Goal: Task Accomplishment & Management: Manage account settings

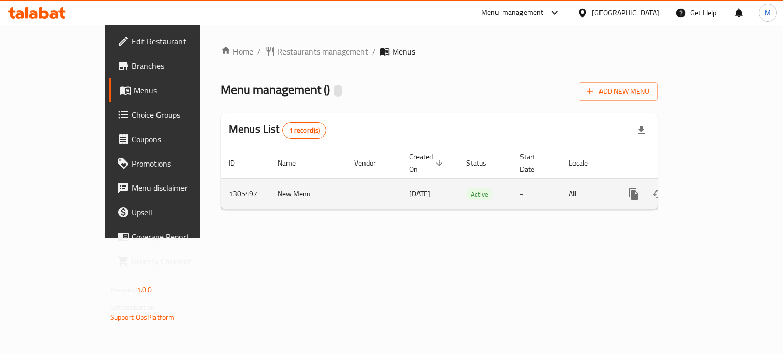
click at [713, 188] on icon "enhanced table" at bounding box center [707, 194] width 12 height 12
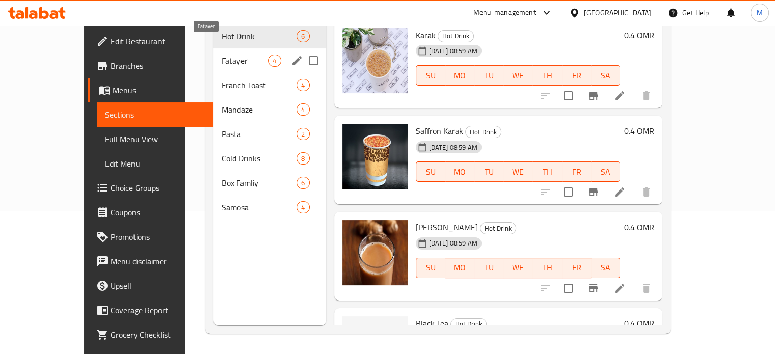
click at [222, 55] on span "Fatayer" at bounding box center [245, 61] width 46 height 12
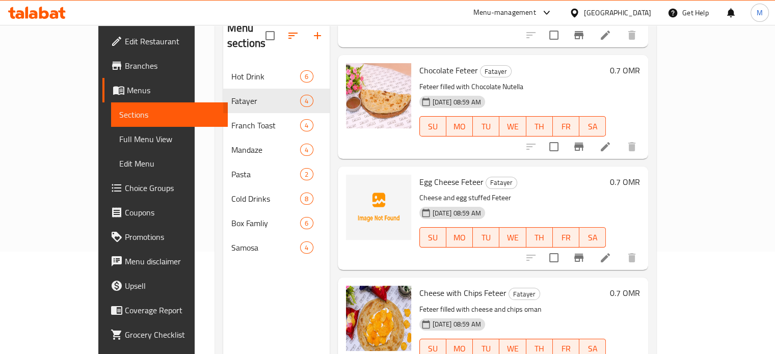
scroll to position [143, 0]
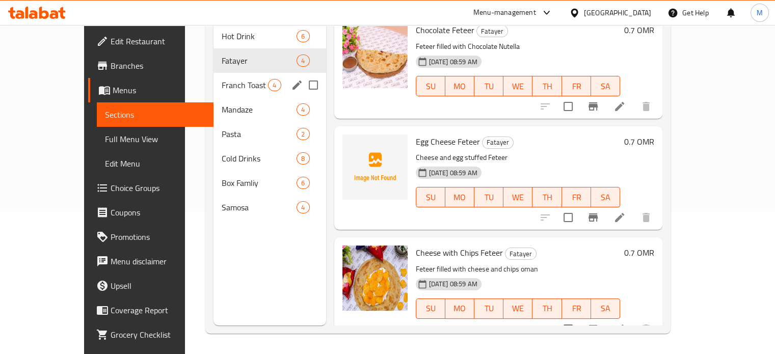
click at [233, 79] on span "Franch Toast" at bounding box center [245, 85] width 46 height 12
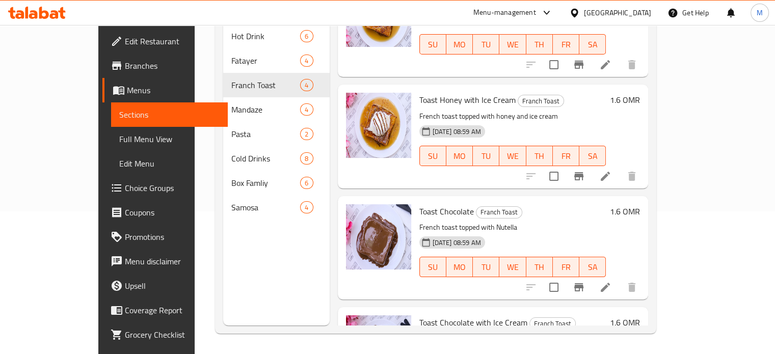
scroll to position [116, 0]
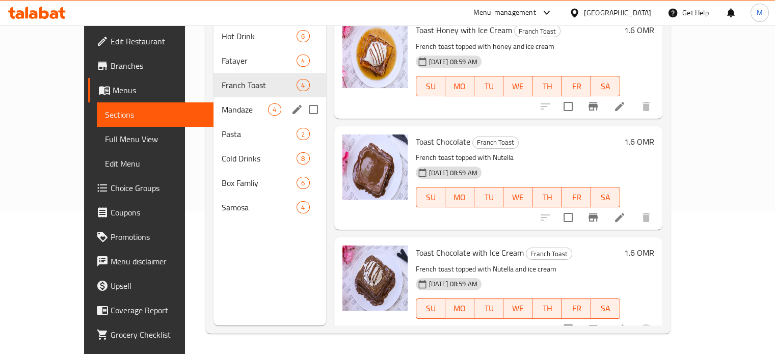
click at [222, 104] on span "Mandaze" at bounding box center [245, 110] width 46 height 12
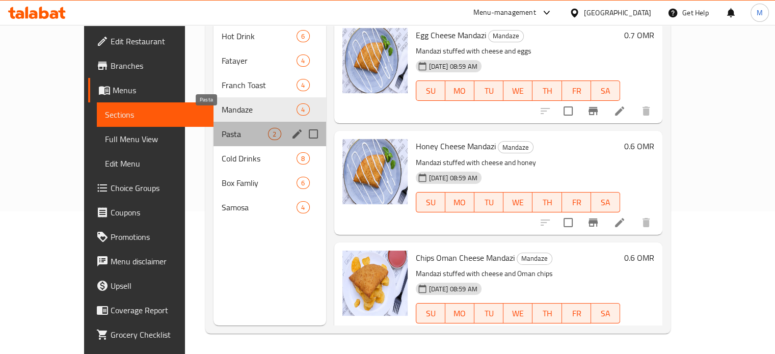
click at [222, 128] on span "Pasta" at bounding box center [245, 134] width 46 height 12
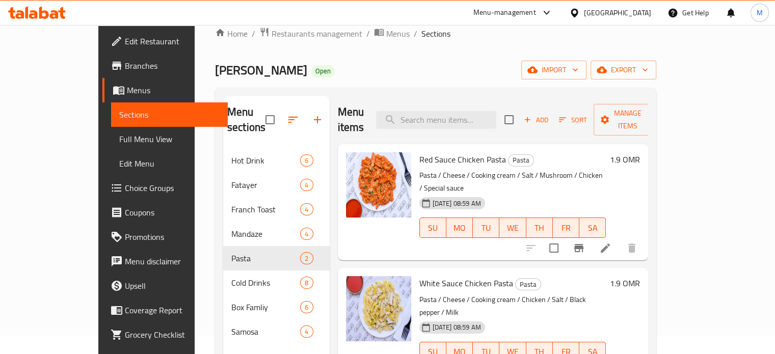
scroll to position [51, 0]
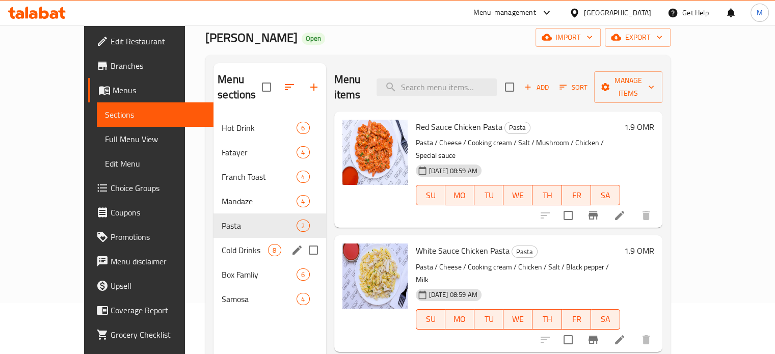
click at [220, 242] on div "Cold Drinks 8" at bounding box center [270, 250] width 112 height 24
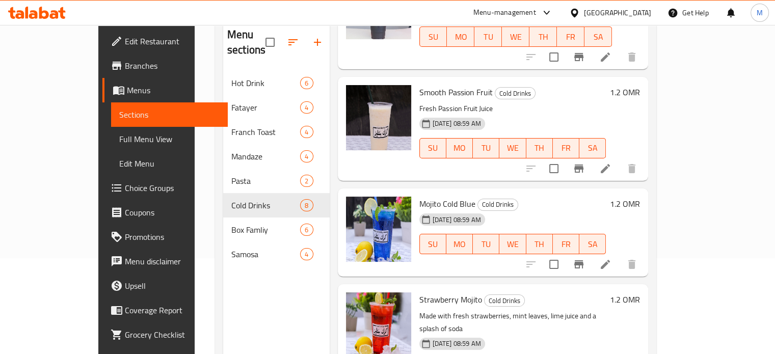
scroll to position [143, 0]
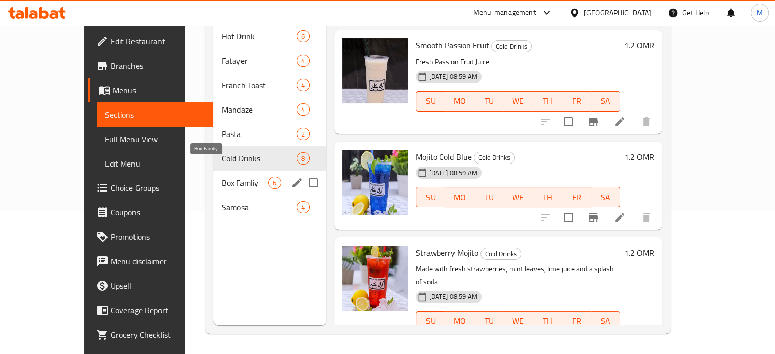
click at [223, 177] on span "Box Famliy" at bounding box center [245, 183] width 46 height 12
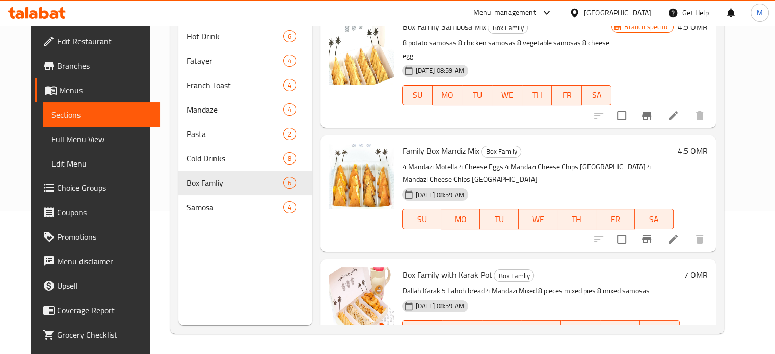
scroll to position [339, 0]
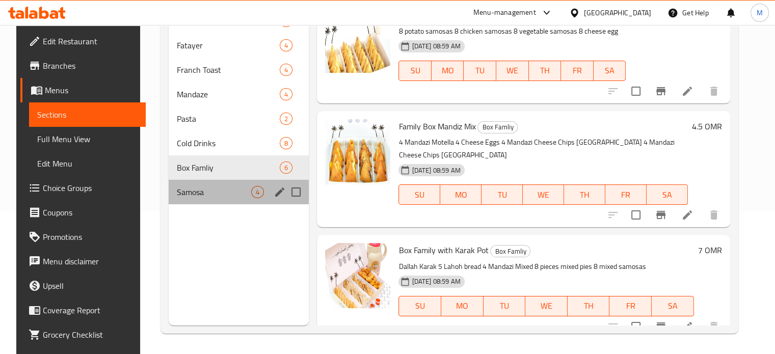
click at [220, 201] on div "Samosa 4" at bounding box center [239, 192] width 140 height 24
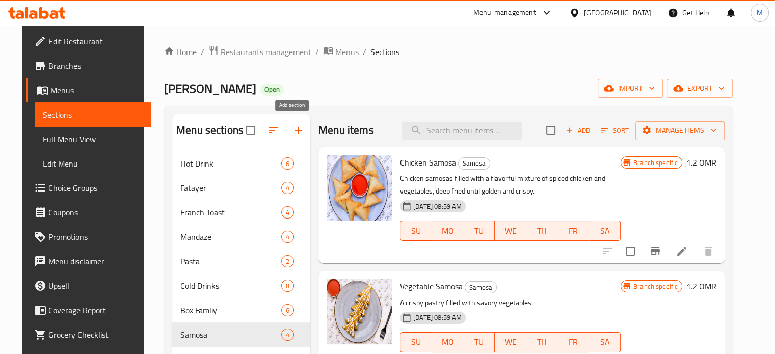
click at [292, 130] on icon "button" at bounding box center [298, 130] width 12 height 12
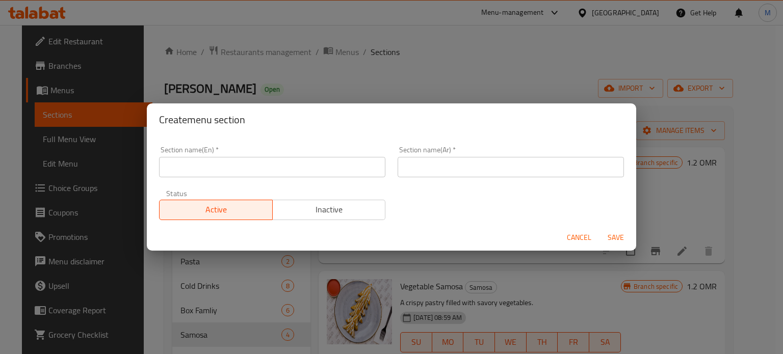
click at [249, 175] on input "text" at bounding box center [272, 167] width 226 height 20
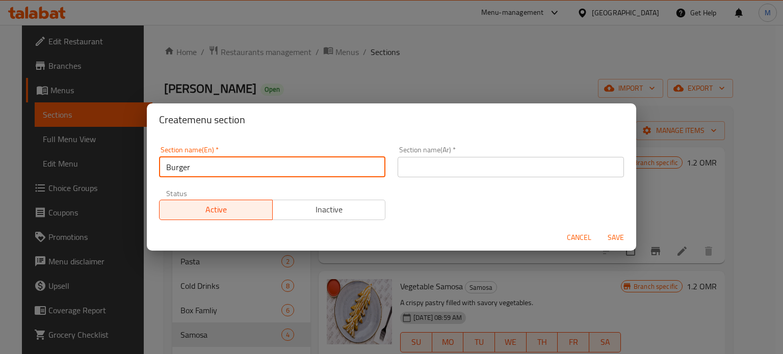
type input "Burger"
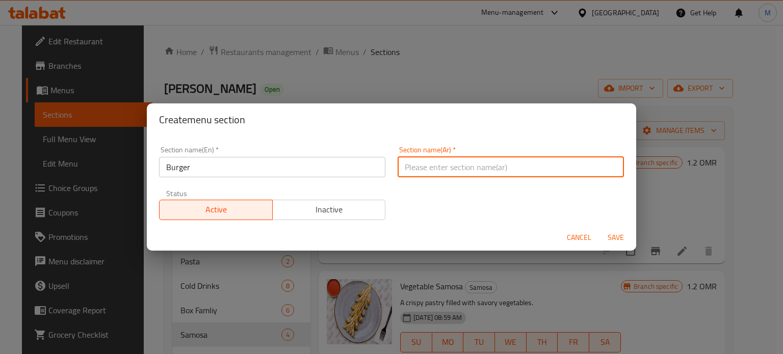
click at [427, 166] on input "text" at bounding box center [511, 167] width 226 height 20
type input "برجر"
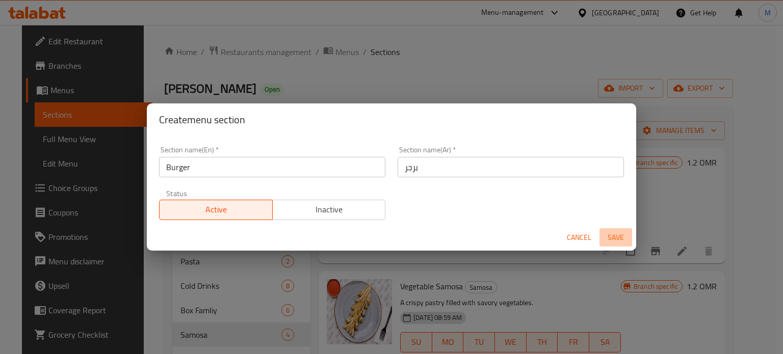
click at [610, 235] on span "Save" at bounding box center [616, 237] width 24 height 13
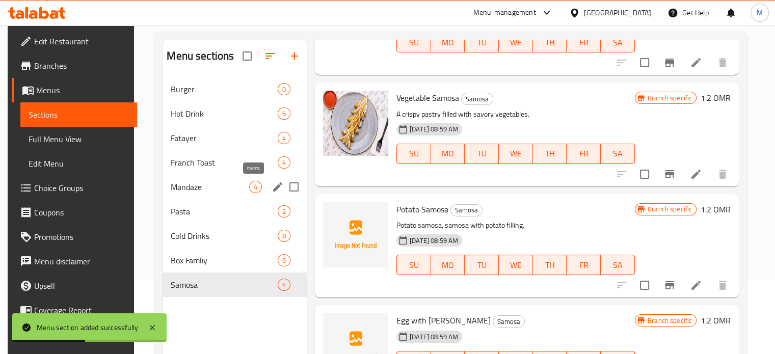
scroll to position [19, 0]
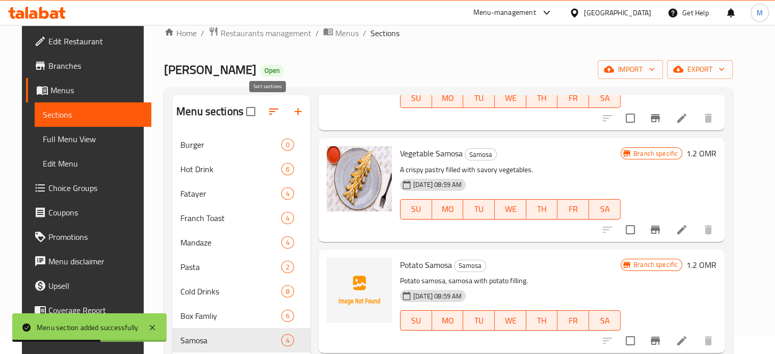
click at [270, 116] on icon "button" at bounding box center [274, 112] width 12 height 12
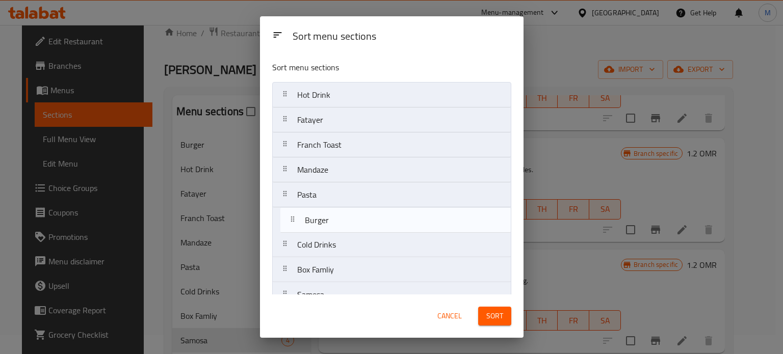
drag, startPoint x: 385, startPoint y: 96, endPoint x: 394, endPoint y: 232, distance: 136.4
click at [394, 232] on nav "Burger Hot Drink Fatayer Franch Toast Mandaze Pasta Cold Drinks Box Famliy Samo…" at bounding box center [391, 195] width 239 height 226
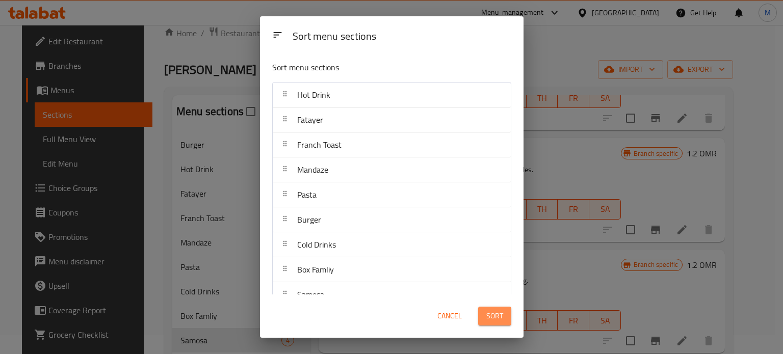
click at [498, 317] on span "Sort" at bounding box center [494, 316] width 17 height 13
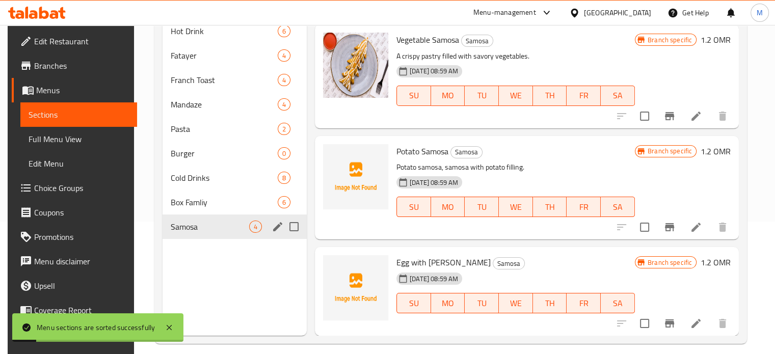
scroll to position [143, 0]
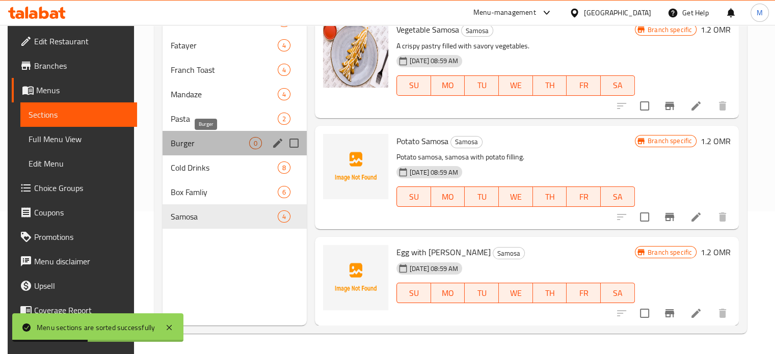
click at [211, 138] on span "Burger" at bounding box center [210, 143] width 79 height 12
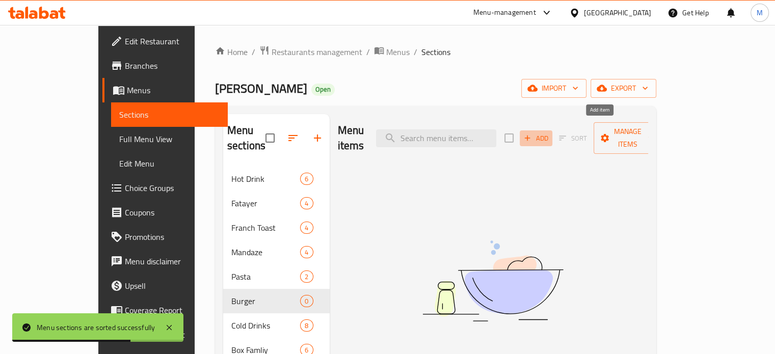
click at [550, 133] on span "Add" at bounding box center [537, 139] width 28 height 12
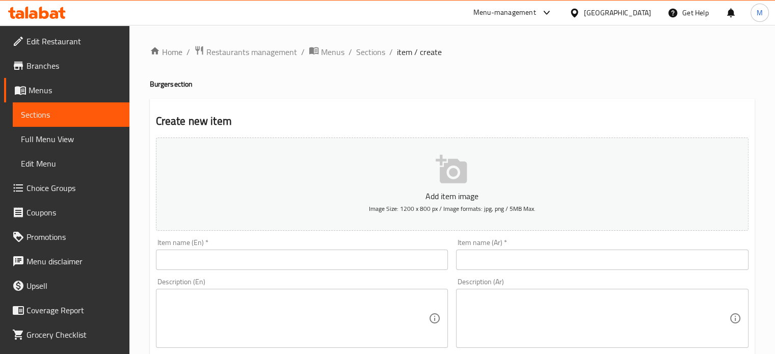
click at [371, 270] on input "text" at bounding box center [302, 260] width 293 height 20
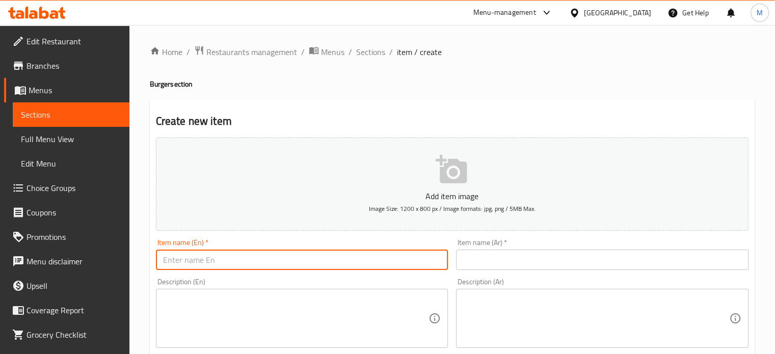
paste input "beef burger meal"
type input "beef burger meal"
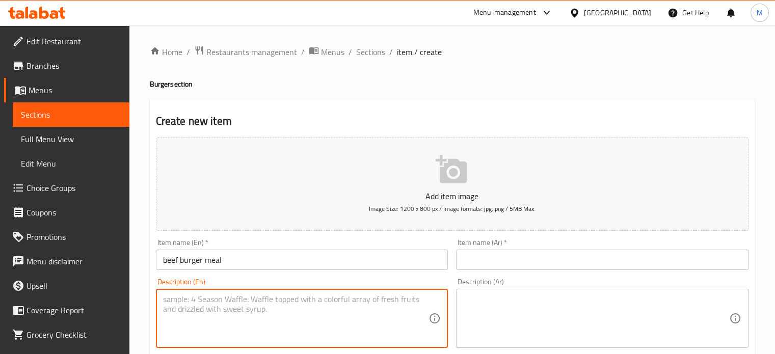
click at [330, 302] on textarea at bounding box center [296, 319] width 266 height 48
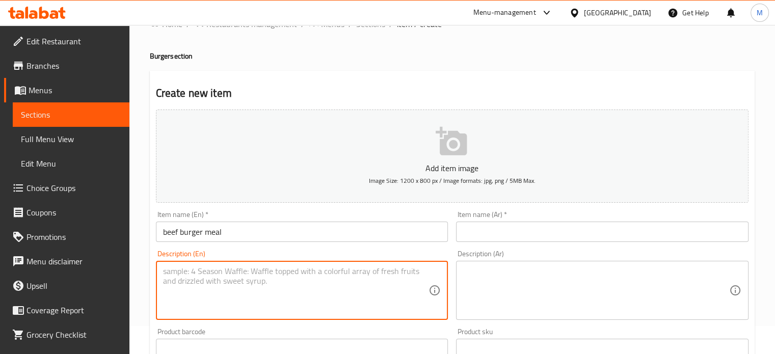
scroll to position [102, 0]
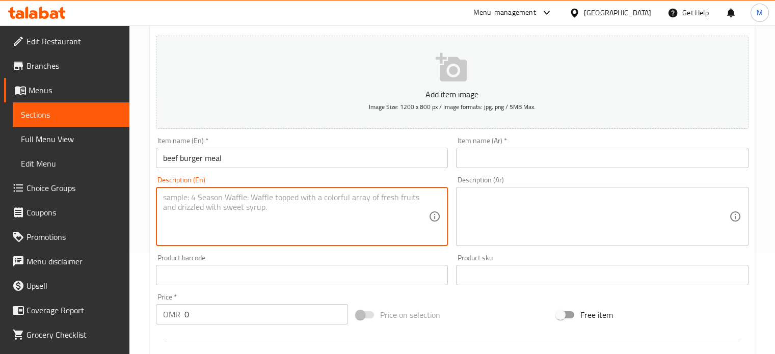
click at [166, 159] on input "beef burger meal" at bounding box center [302, 158] width 293 height 20
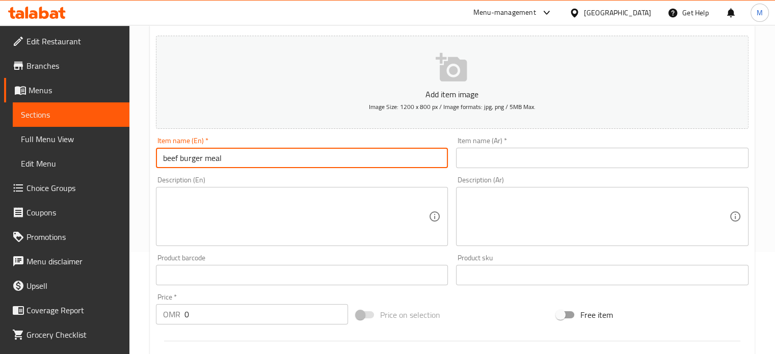
click at [184, 212] on textarea at bounding box center [296, 217] width 266 height 48
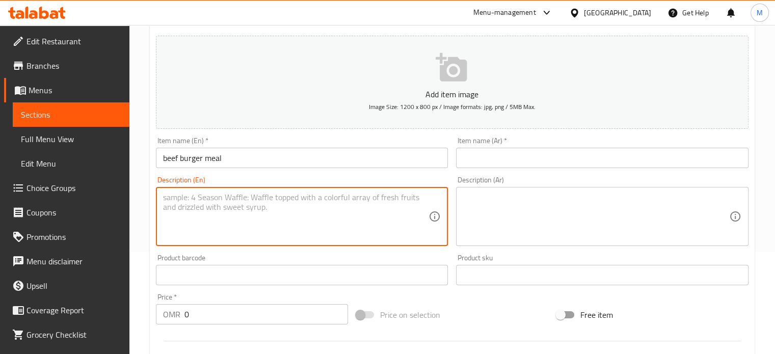
click at [260, 311] on input "0" at bounding box center [267, 314] width 164 height 20
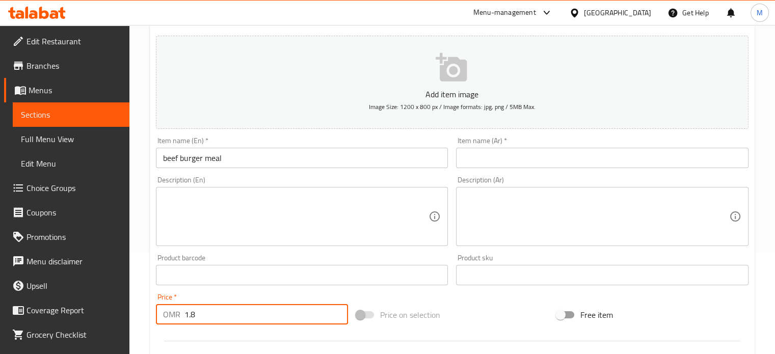
type input "1.8"
click at [493, 154] on input "text" at bounding box center [602, 158] width 293 height 20
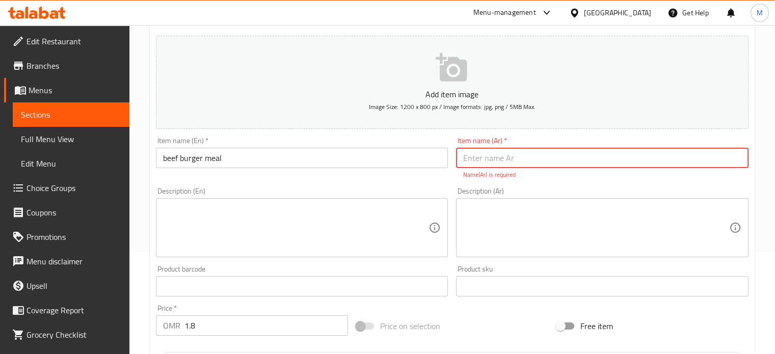
paste input "وجبة برجر لحم"
type input "وجبة برجر لحم"
click at [330, 225] on textarea at bounding box center [296, 228] width 266 height 48
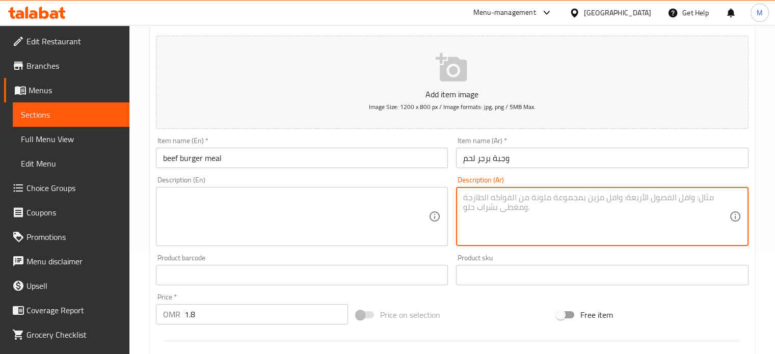
drag, startPoint x: 252, startPoint y: 199, endPoint x: 481, endPoint y: 214, distance: 229.9
click at [481, 214] on textarea at bounding box center [596, 217] width 266 height 48
paste textarea "برجر لحم بخبز طري مع خس وطماطم وبصل مقرمش وهالبينو وصوص خاص يقدم مع بطاطس مقلية…"
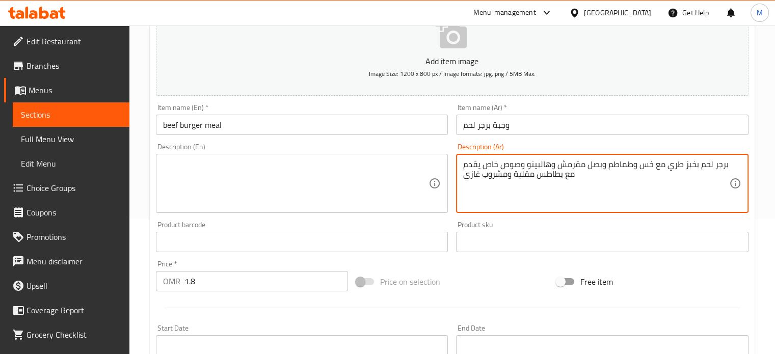
scroll to position [153, 0]
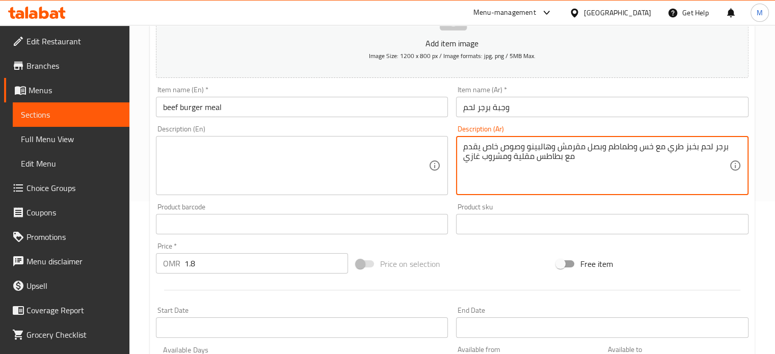
type textarea "برجر لحم بخبز طري مع خس وطماطم وبصل مقرمش وهالبينو وصوص خاص يقدم مع بطاطس مقلية…"
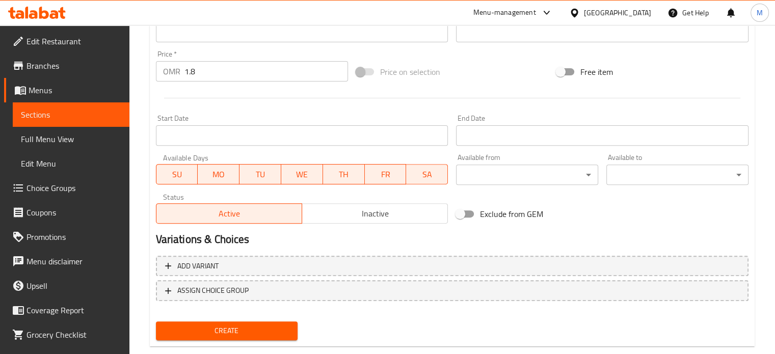
scroll to position [357, 0]
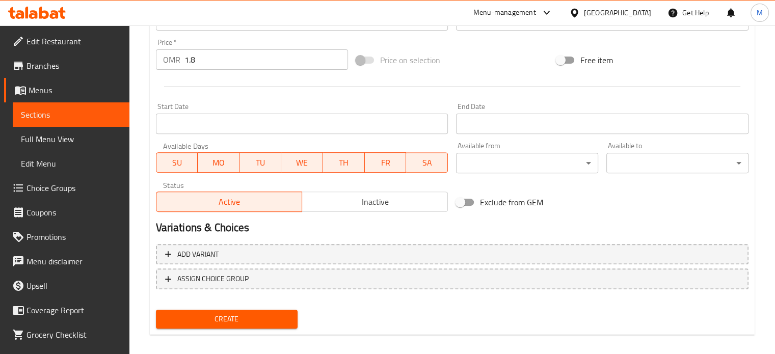
click at [272, 314] on span "Create" at bounding box center [227, 319] width 126 height 13
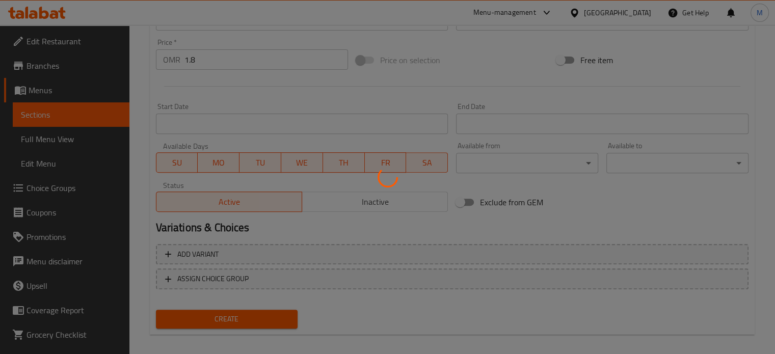
type input "0"
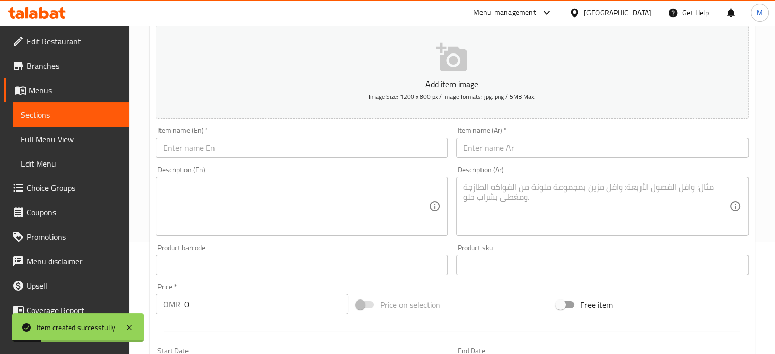
scroll to position [102, 0]
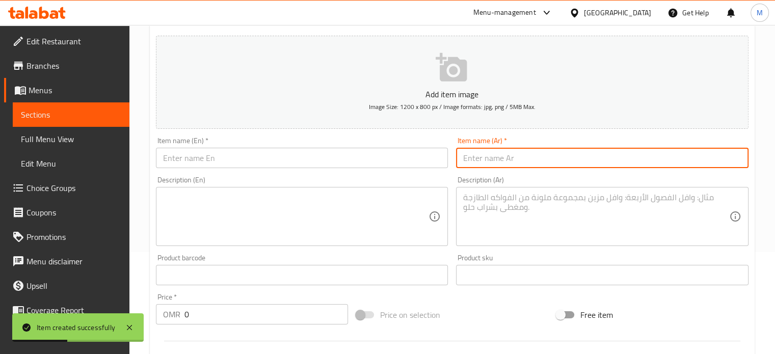
paste input "وجبة برجر دجاج"
type input "وجبة برجر دجاج"
click at [484, 199] on textarea at bounding box center [596, 217] width 266 height 48
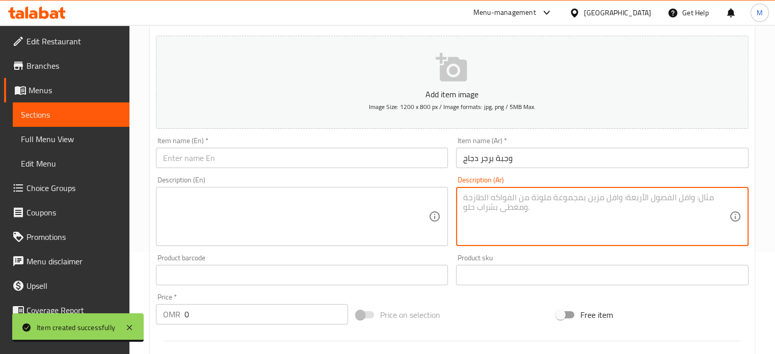
paste textarea "برجر دجاج خبزطري مع خس وطماطم وبصل وهالبينو يقدم مع بطاطس مقلية ومشروب غازي"
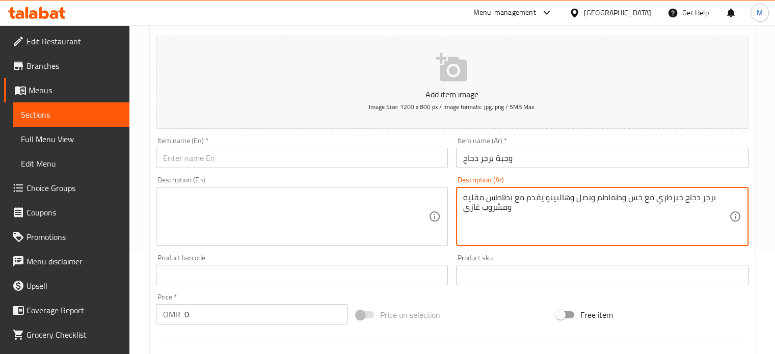
type textarea "برجر دجاج خبزطري مع خس وطماطم وبصل وهالبينو يقدم مع بطاطس مقلية ومشروب غازي"
drag, startPoint x: 353, startPoint y: 158, endPoint x: 355, endPoint y: 164, distance: 6.8
click at [353, 158] on input "text" at bounding box center [302, 158] width 293 height 20
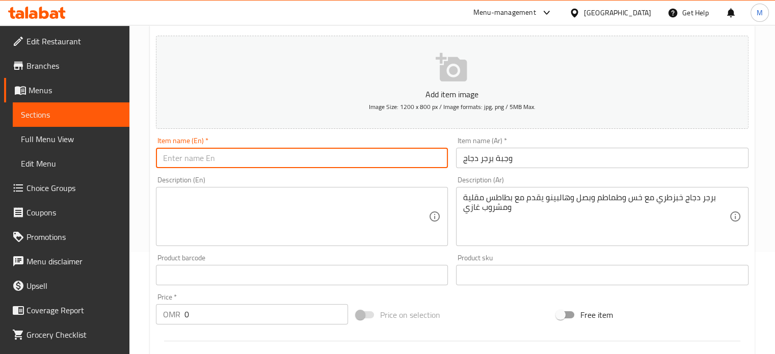
drag, startPoint x: 262, startPoint y: 155, endPoint x: 237, endPoint y: 157, distance: 24.5
click at [238, 157] on input "text" at bounding box center [302, 158] width 293 height 20
paste input "beef burger meal"
click at [171, 160] on input "beef burger meal" at bounding box center [302, 158] width 293 height 20
drag, startPoint x: 180, startPoint y: 156, endPoint x: 163, endPoint y: 152, distance: 17.8
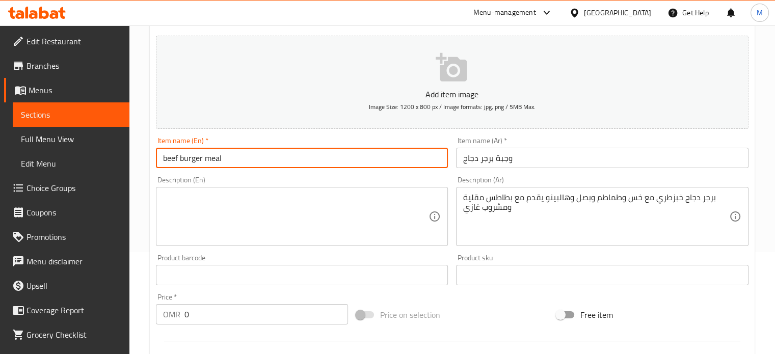
click at [157, 159] on input "beef burger meal" at bounding box center [302, 158] width 293 height 20
type input "chicken burger meal"
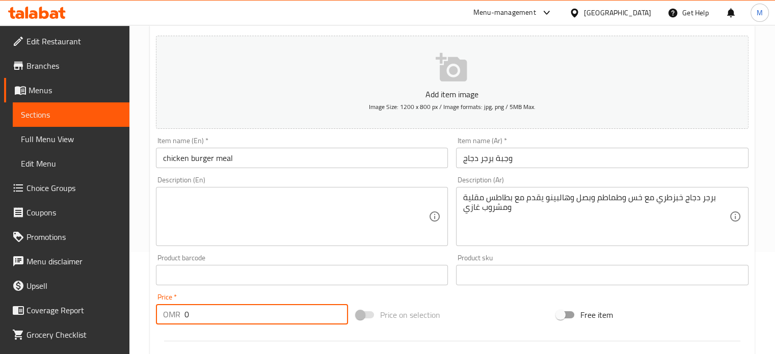
click at [198, 318] on input "0" at bounding box center [267, 314] width 164 height 20
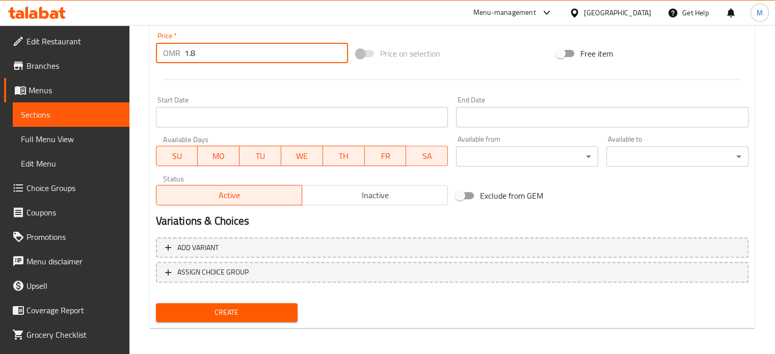
scroll to position [366, 0]
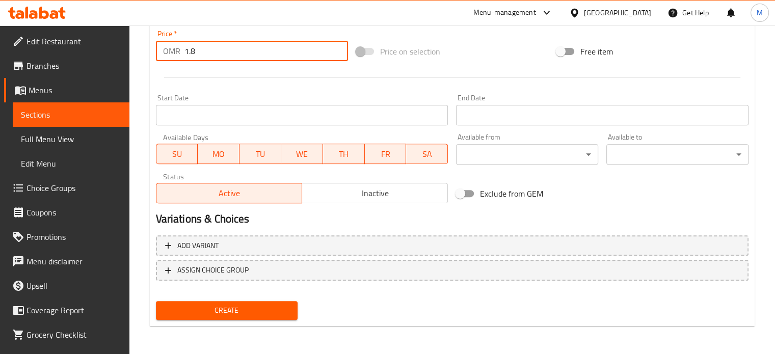
type input "1.8"
drag, startPoint x: 268, startPoint y: 311, endPoint x: 262, endPoint y: 313, distance: 6.3
click at [265, 311] on span "Create" at bounding box center [227, 310] width 126 height 13
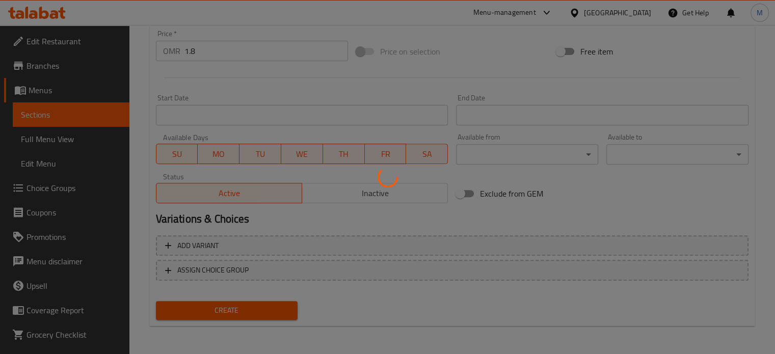
type input "0"
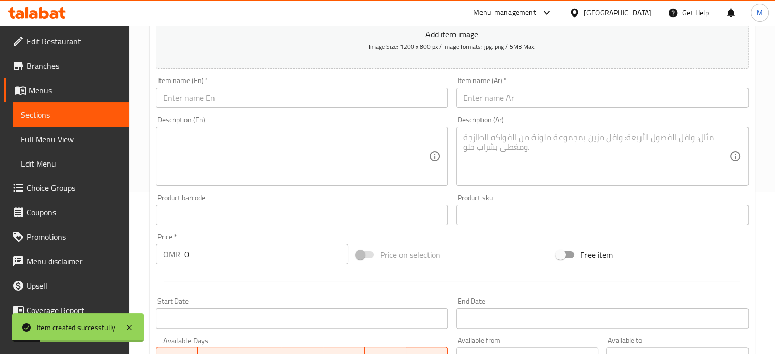
scroll to position [162, 0]
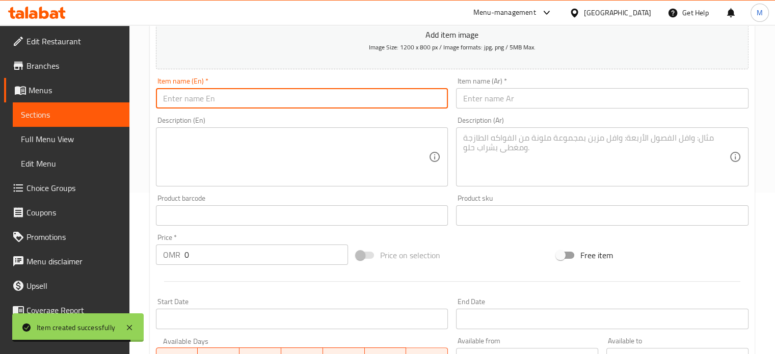
paste input "beef burger"
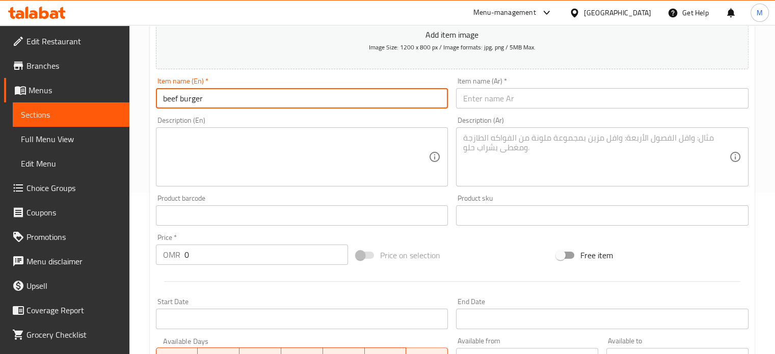
type input "beef burger"
click at [530, 96] on input "text" at bounding box center [602, 98] width 293 height 20
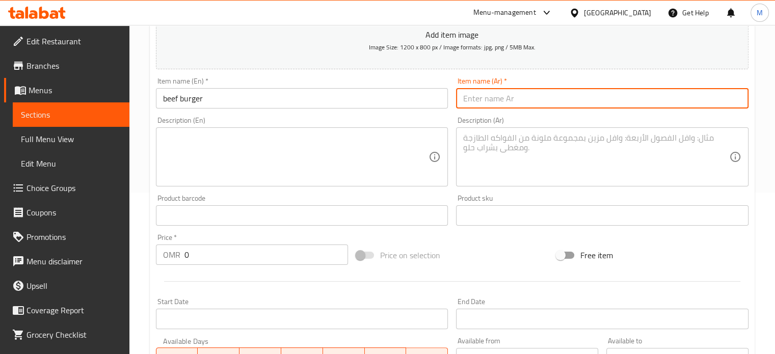
paste input "برجر لحم"
type input "برجر لحم"
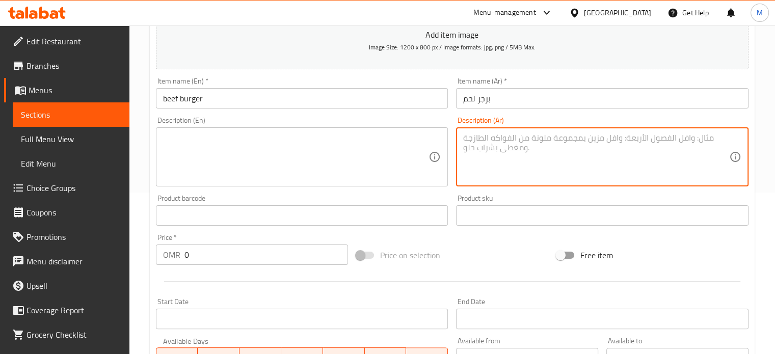
click at [516, 154] on textarea at bounding box center [596, 157] width 266 height 48
paste textarea "خبز برجر طري مع برجر لحم بقر مشوي وخس وطماطم وبصل وهالبينو وصوص خاص"
type textarea "خبز برجر طري مع برجر لحم بقر مشوي وخس وطماطم وبصل وهالبينو وصوص خاص"
click at [307, 251] on input "0" at bounding box center [267, 255] width 164 height 20
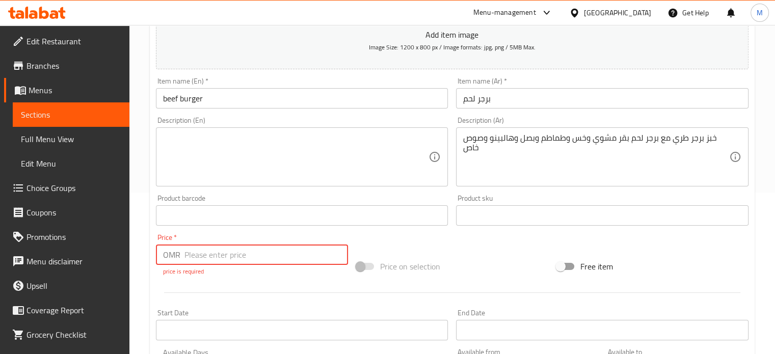
type input "1"
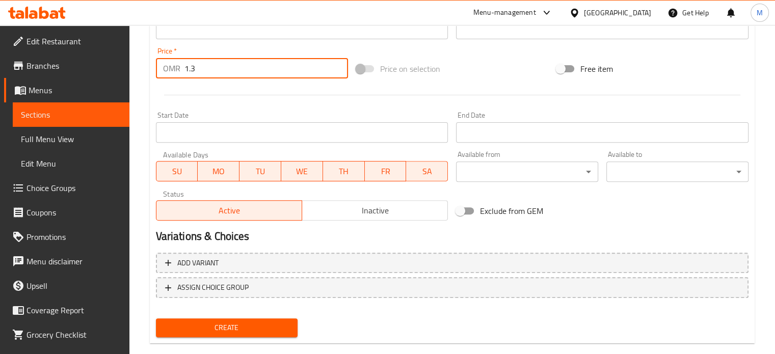
scroll to position [366, 0]
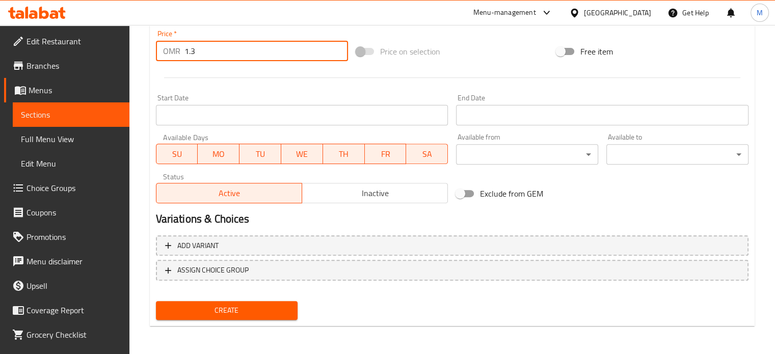
type input "1.3"
click at [291, 307] on button "Create" at bounding box center [227, 310] width 142 height 19
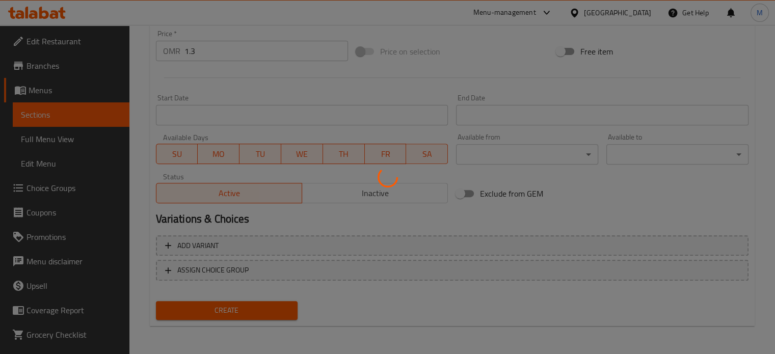
type input "0"
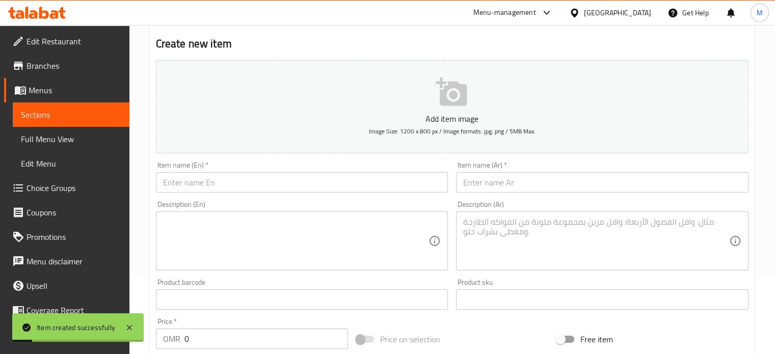
scroll to position [60, 0]
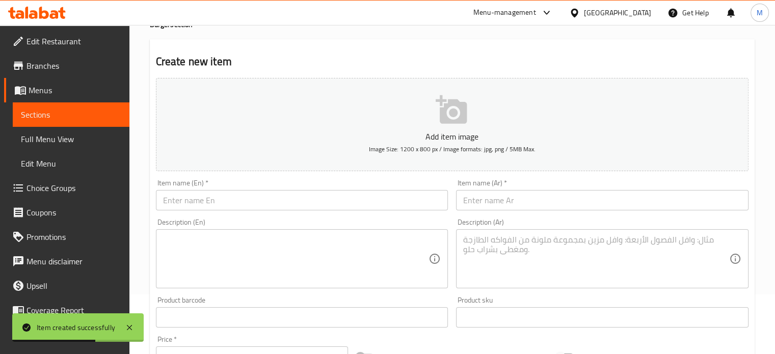
click at [279, 198] on input "text" at bounding box center [302, 200] width 293 height 20
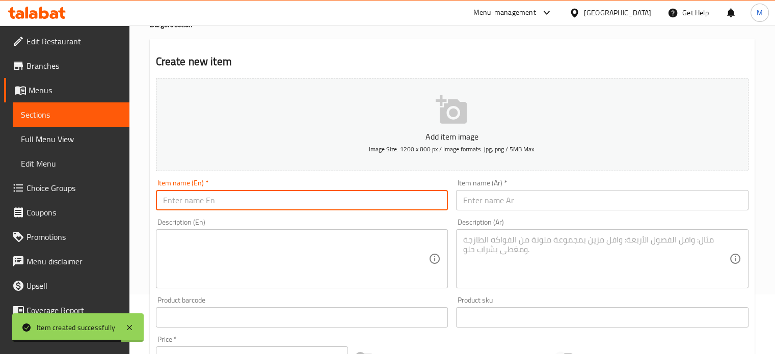
paste input "chicken burger"
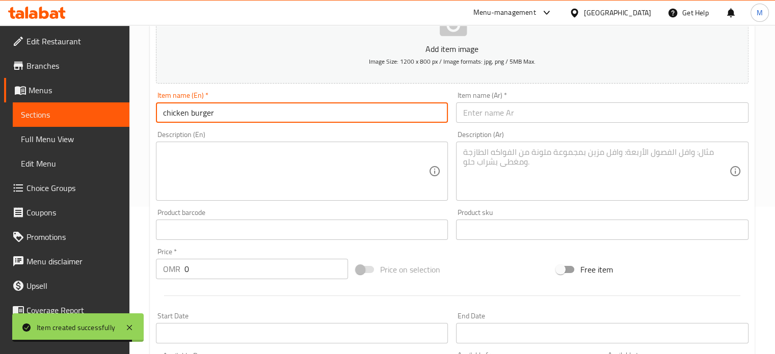
scroll to position [162, 0]
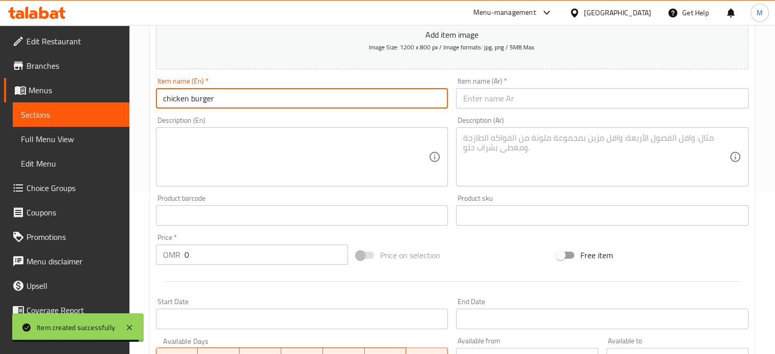
type input "chicken burger"
click at [199, 257] on input "0" at bounding box center [267, 255] width 164 height 20
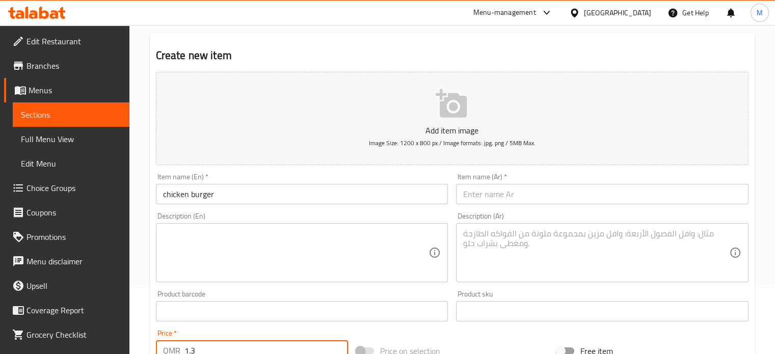
scroll to position [60, 0]
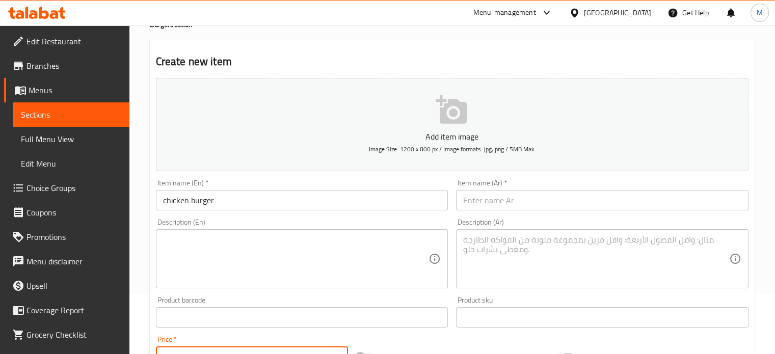
type input "1.3"
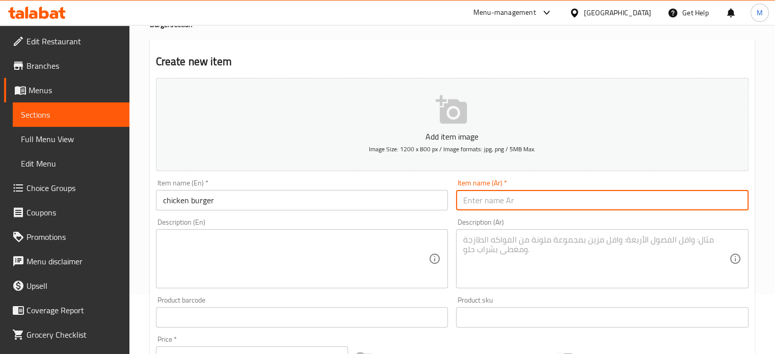
paste input "برجر دجاج"
type input "برجر دجاج"
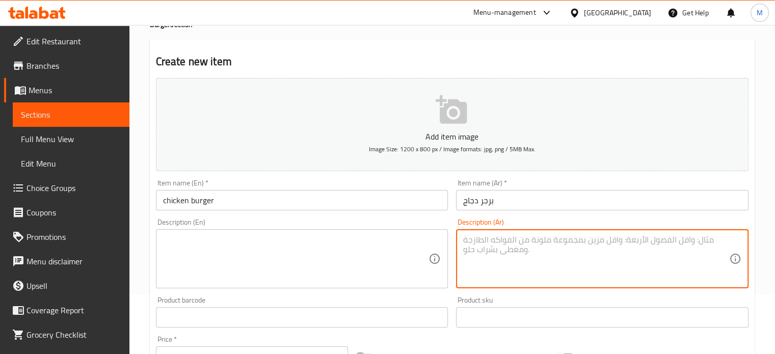
click at [526, 246] on textarea at bounding box center [596, 259] width 266 height 48
paste textarea "برجر دجاج خبزطري مع خس وطماطم وبصل وهالبينو"
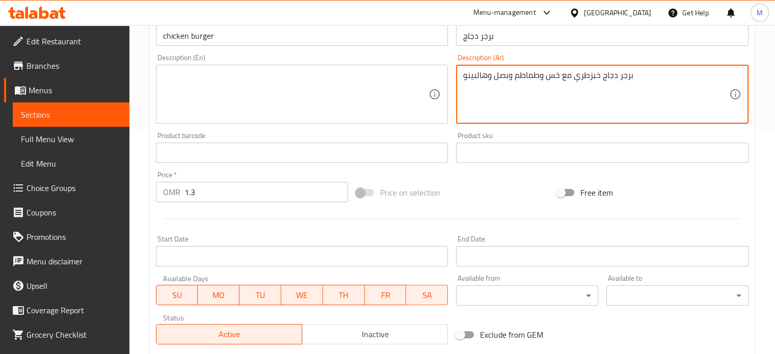
scroll to position [213, 0]
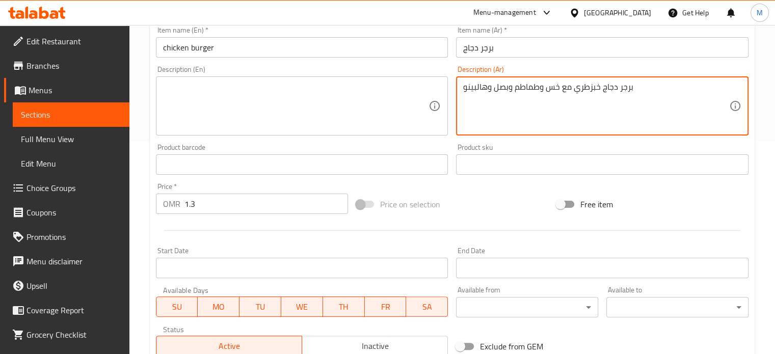
click at [589, 89] on textarea "برجر دجاج خبزطري مع خس وطماطم وبصل وهالبينو" at bounding box center [596, 106] width 266 height 48
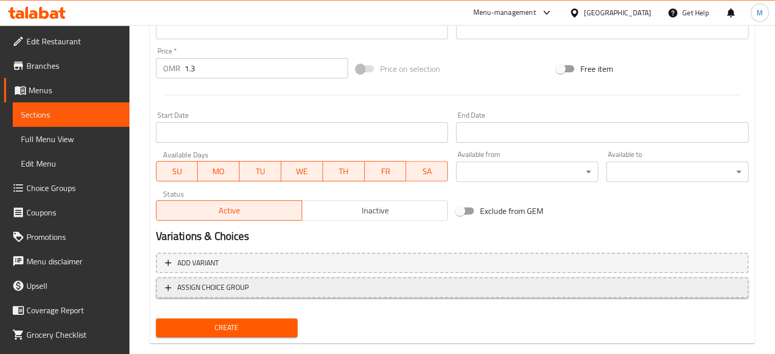
scroll to position [366, 0]
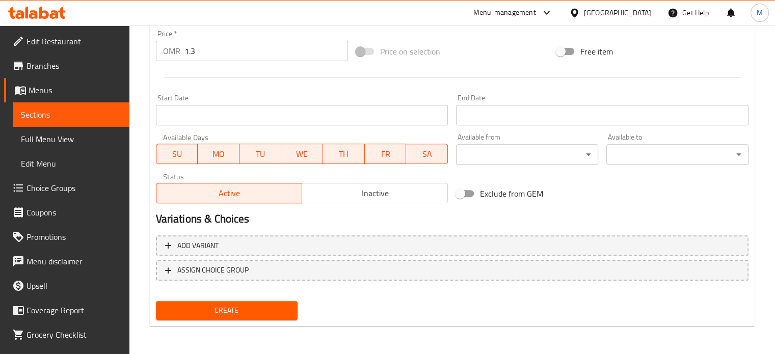
type textarea "برجر دجاج خبز طري مع خس وطماطم وبصل وهالبينو"
click at [266, 314] on span "Create" at bounding box center [227, 310] width 126 height 13
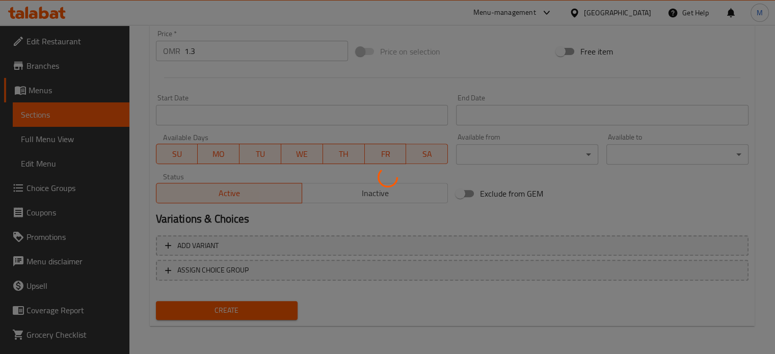
type input "0"
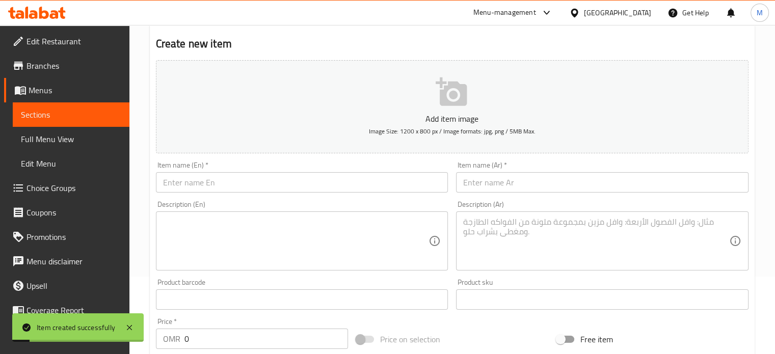
scroll to position [60, 0]
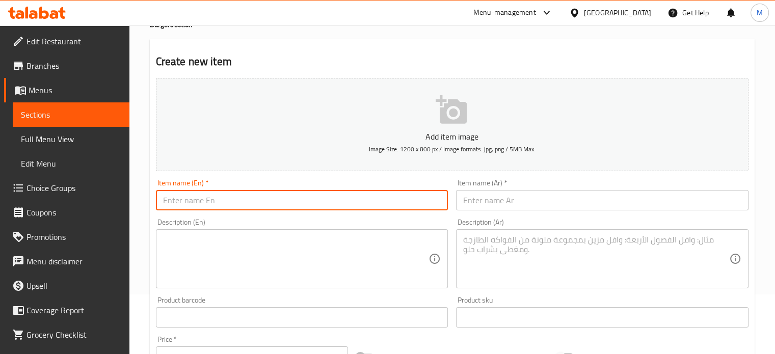
paste input "[PERSON_NAME] beef burger"
click at [182, 200] on input "[PERSON_NAME] beef burger" at bounding box center [302, 200] width 293 height 20
click at [222, 206] on input "beef burger" at bounding box center [302, 200] width 293 height 20
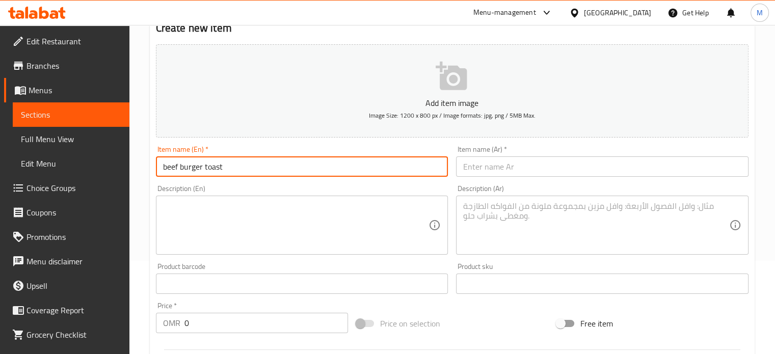
scroll to position [162, 0]
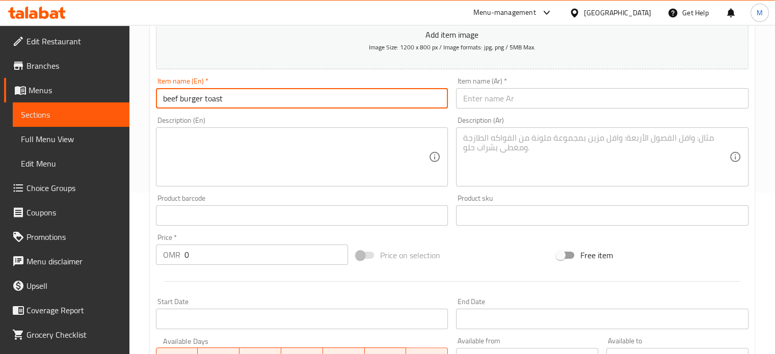
type input "beef burger toast"
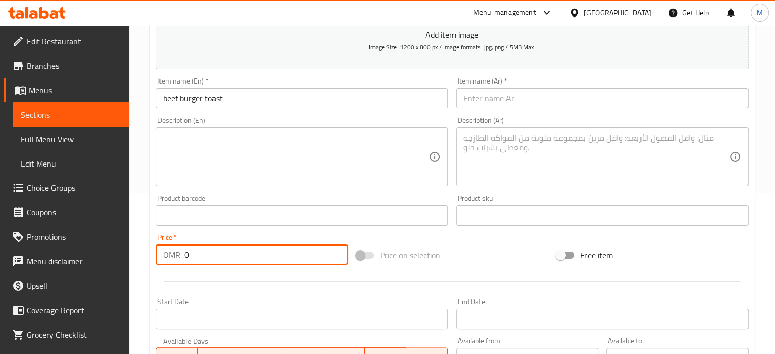
click at [205, 253] on input "0" at bounding box center [267, 255] width 164 height 20
type input "1.8"
click at [563, 98] on input "text" at bounding box center [602, 98] width 293 height 20
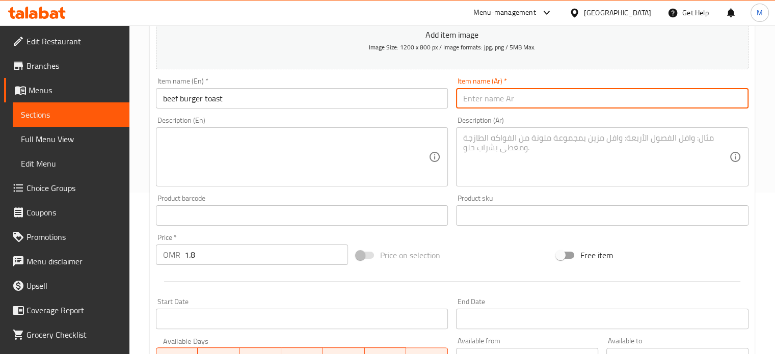
paste input "توست برجر لحم"
type input "توست برجر لحم"
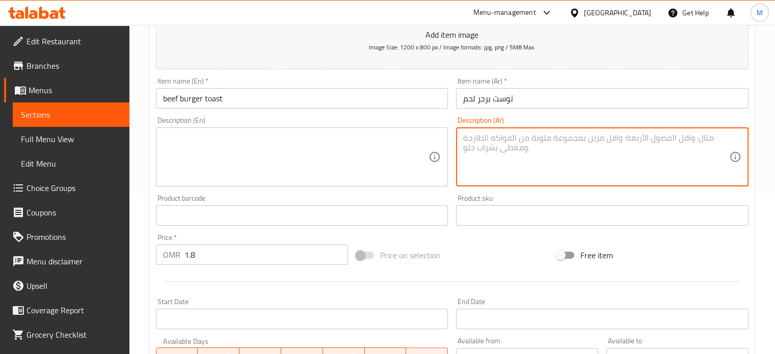
click at [499, 144] on textarea at bounding box center [596, 157] width 266 height 48
paste textarea "توست محمص مع طبقة بيض ولحم مفروم وخش وطماطم وصوص"
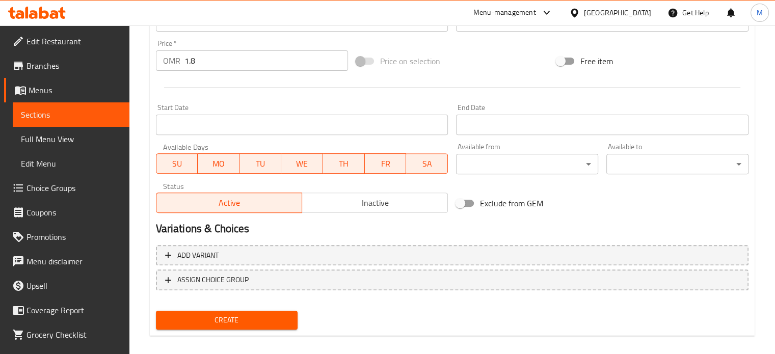
scroll to position [366, 0]
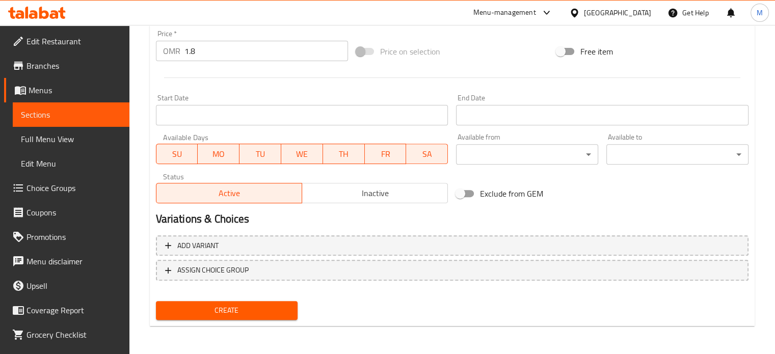
type textarea "توست محمص مع طبقة بيض ولحم مفروم وخش وطماطم وصوص"
click at [273, 313] on span "Create" at bounding box center [227, 310] width 126 height 13
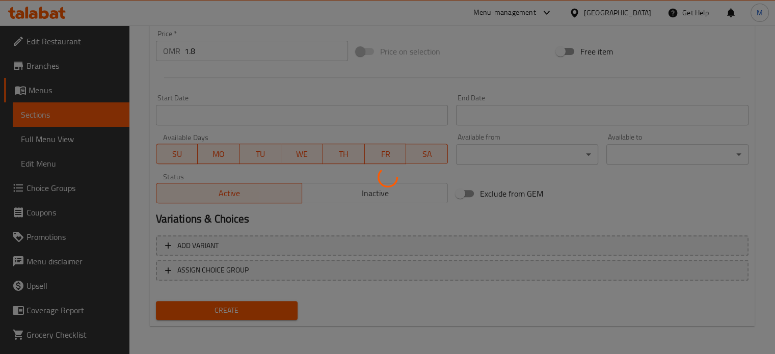
type input "0"
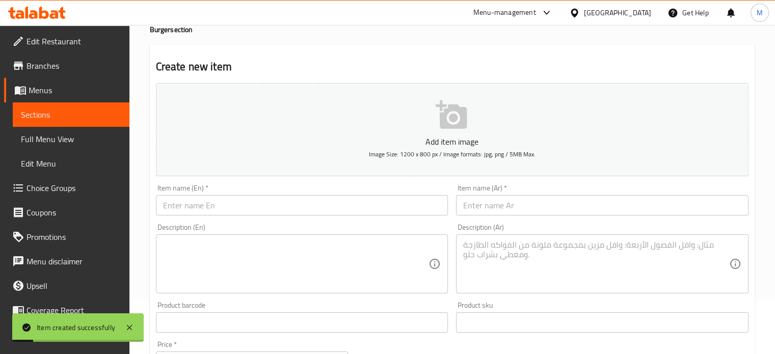
scroll to position [9, 0]
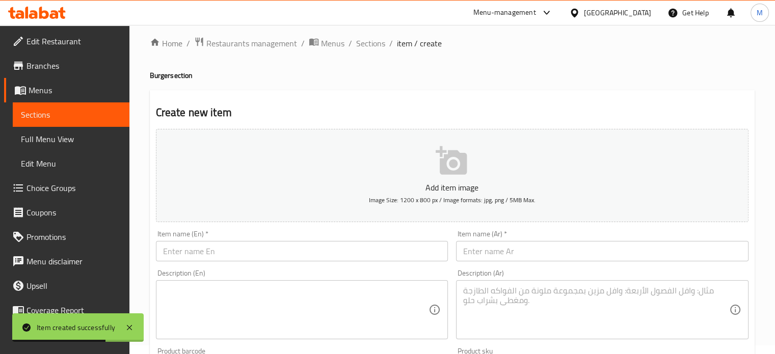
click at [238, 252] on input "text" at bounding box center [302, 251] width 293 height 20
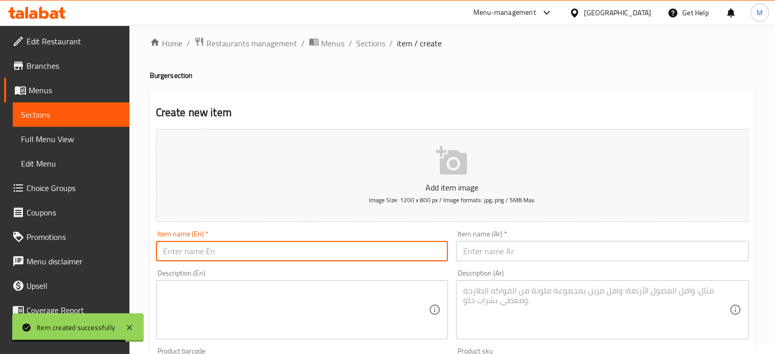
paste input "crispy chicken burger"
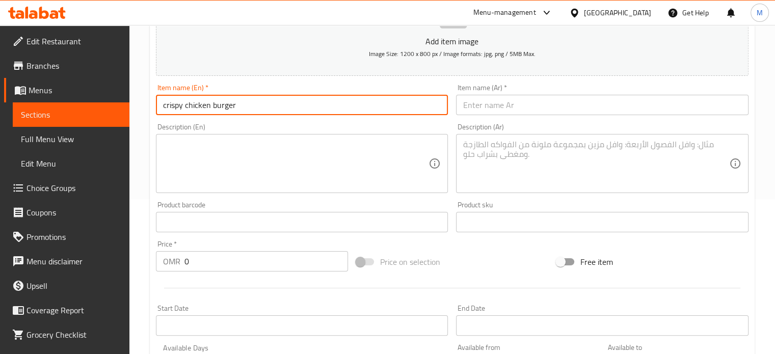
scroll to position [162, 0]
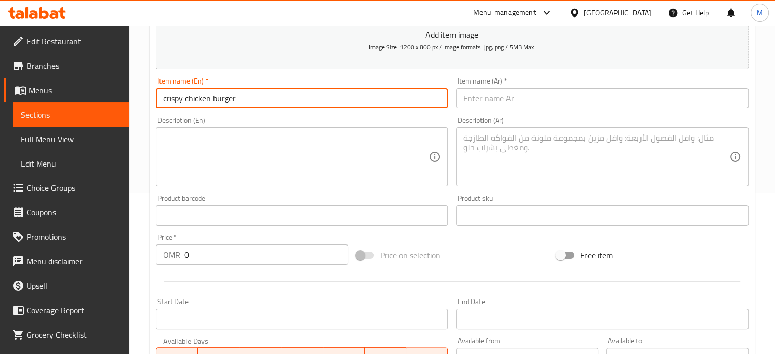
type input "crispy chicken burger"
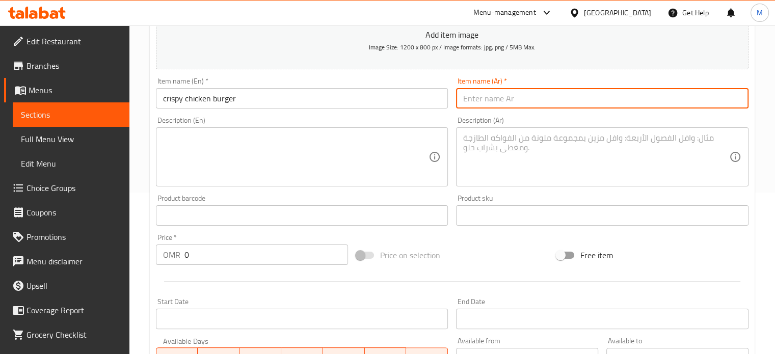
paste input "برجر دجاج مقرمش"
type input "برجر دجاج مقرمش"
click at [519, 146] on textarea at bounding box center [596, 157] width 266 height 48
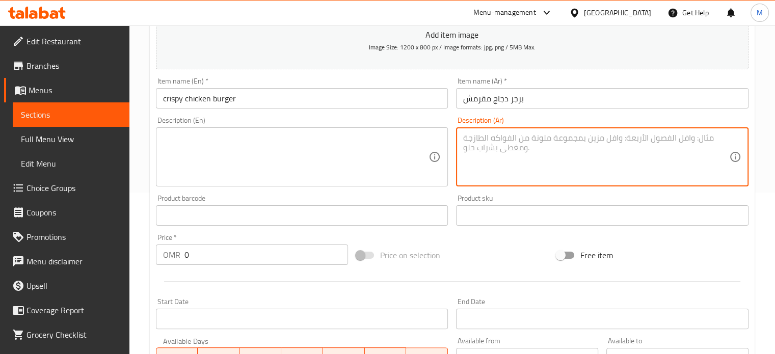
paste textarea "خبز برجر طري مع دجاج مقلي مقرمش وخس وطماطم ومخلل وبصل مقرمش وصوص"
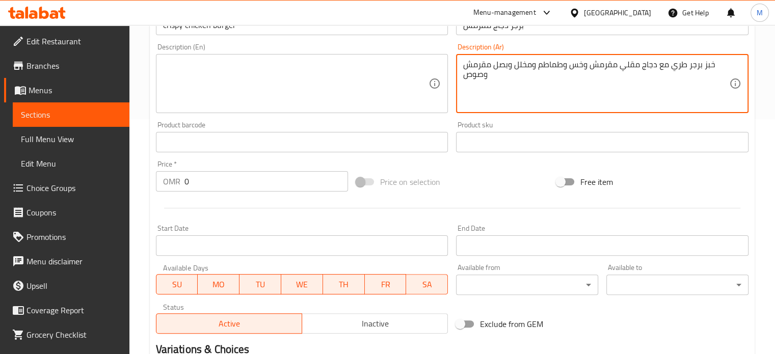
scroll to position [264, 0]
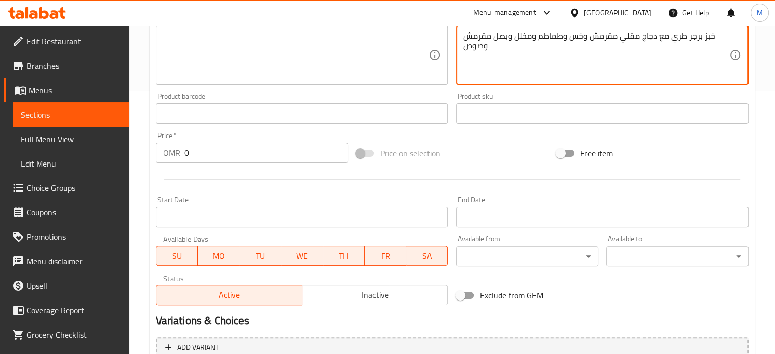
type textarea "خبز برجر طري مع دجاج مقلي مقرمش وخس وطماطم ومخلل وبصل مقرمش وصوص"
click at [196, 152] on input "0" at bounding box center [267, 153] width 164 height 20
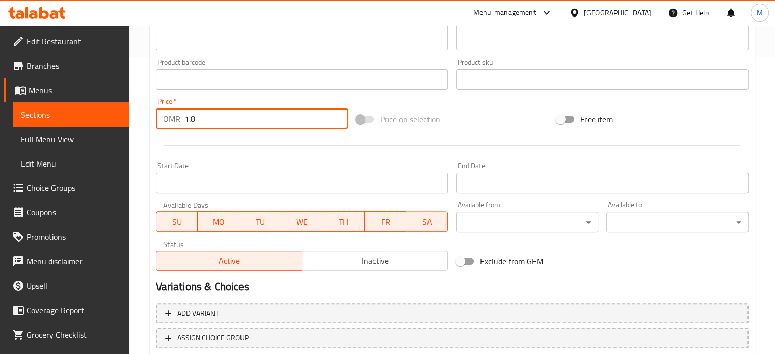
scroll to position [366, 0]
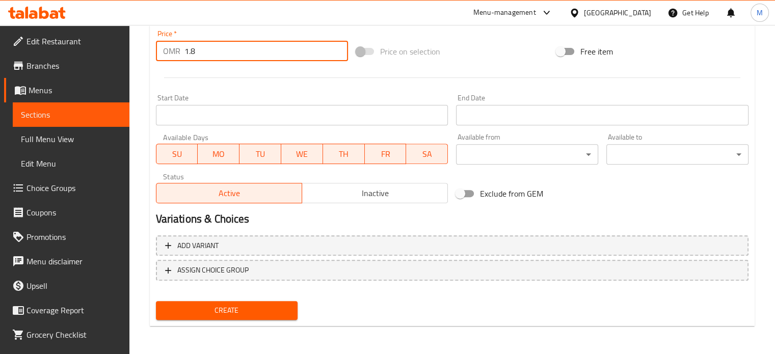
type input "1.8"
click at [263, 307] on span "Create" at bounding box center [227, 310] width 126 height 13
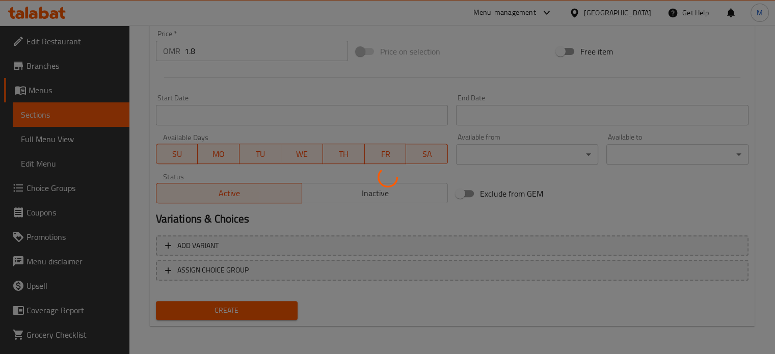
type input "0"
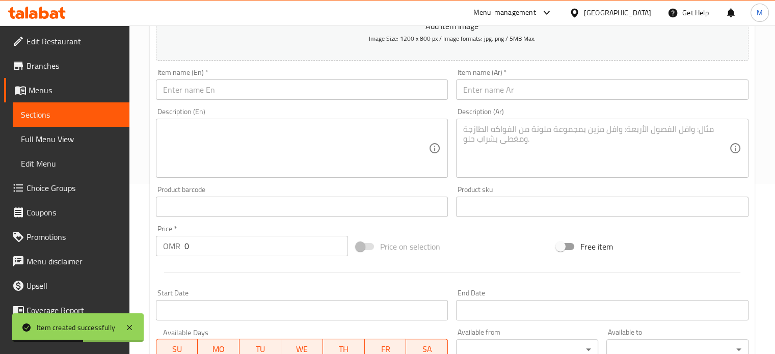
scroll to position [162, 0]
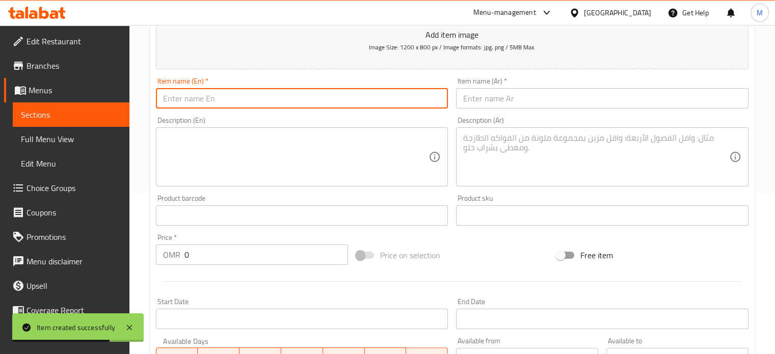
paste input "crispy chicken toast"
type input "crispy chicken toast"
click at [248, 248] on input "0" at bounding box center [267, 255] width 164 height 20
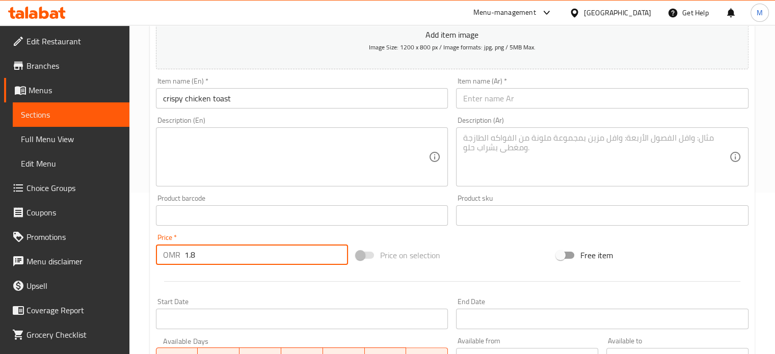
type input "1.8"
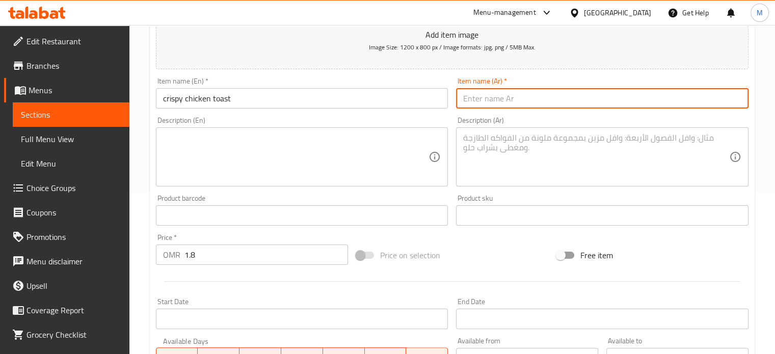
click at [535, 104] on input "text" at bounding box center [602, 98] width 293 height 20
paste input "توست دجاج مقرمش"
type input "توست دجاج مقرمش"
click at [500, 144] on textarea at bounding box center [596, 157] width 266 height 48
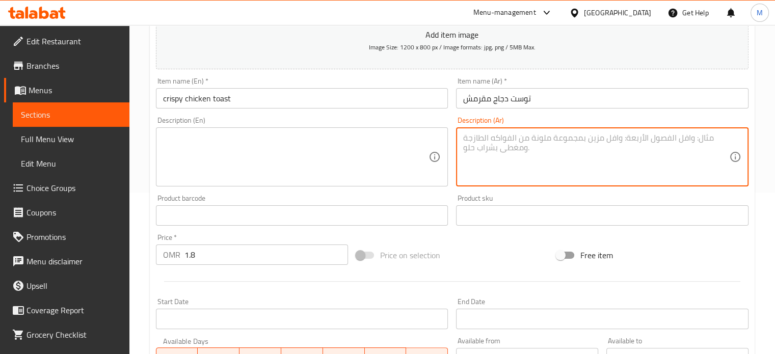
paste textarea "توست محمص مع طبقة بيض ودجاج مقلي مقرمش وخس وطماطم ومخلل وصوص"
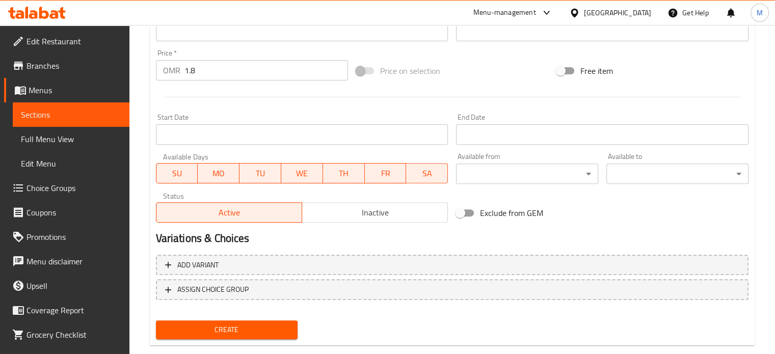
scroll to position [366, 0]
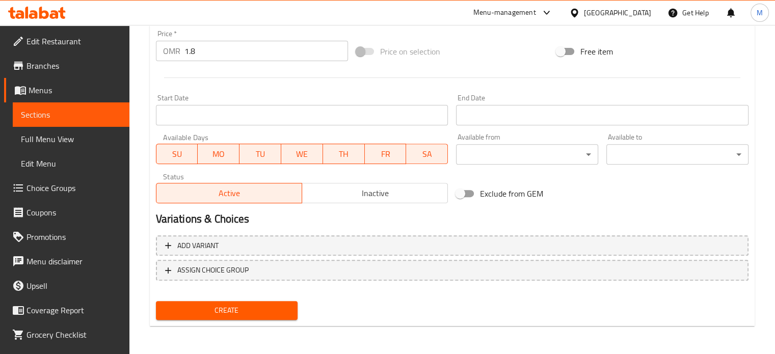
type textarea "توست محمص مع طبقة بيض ودجاج مقلي مقرمش وخس وطماطم ومخلل وصوص"
drag, startPoint x: 279, startPoint y: 312, endPoint x: 296, endPoint y: 311, distance: 16.4
click at [280, 312] on span "Create" at bounding box center [227, 310] width 126 height 13
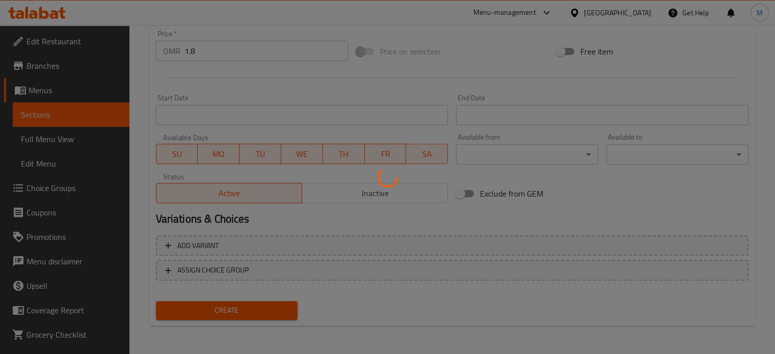
type input "0"
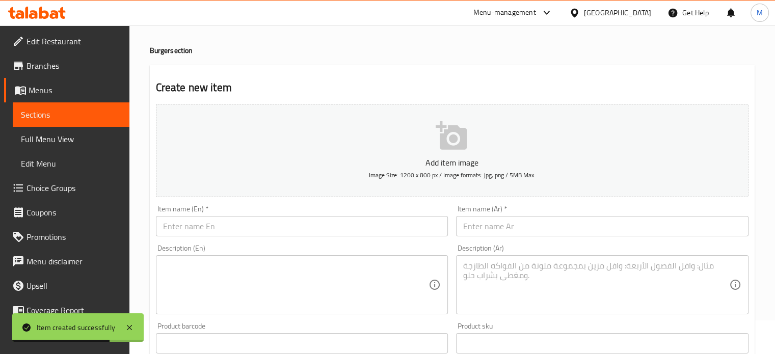
scroll to position [102, 0]
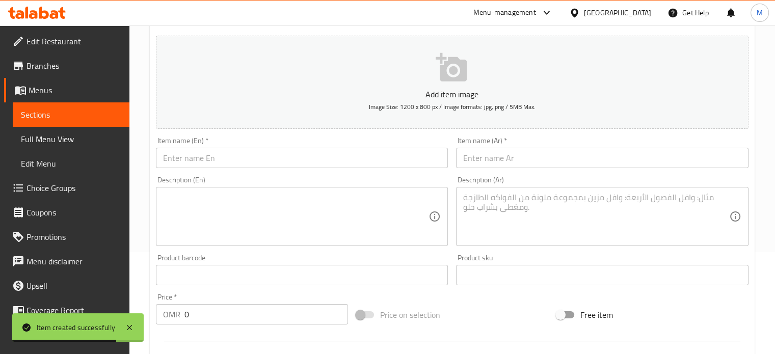
click at [245, 157] on input "text" at bounding box center [302, 158] width 293 height 20
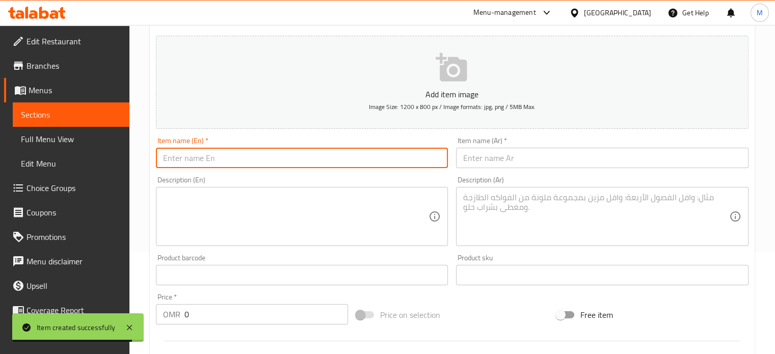
paste input "توست برجر دجاج / chicken toast"
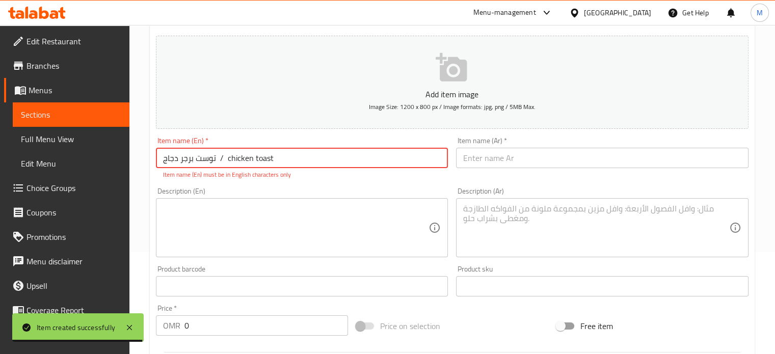
type input "توست برجر دجاج / chicken toast"
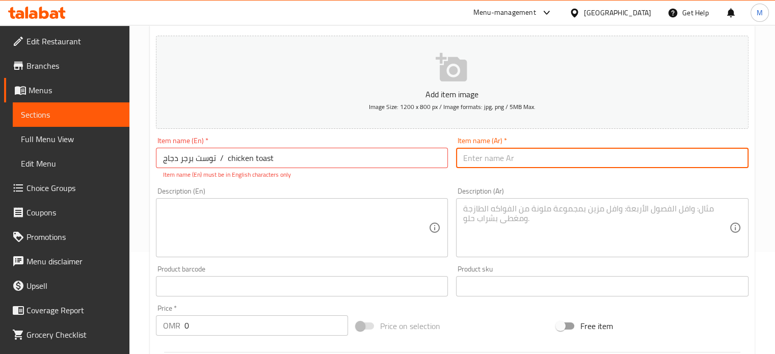
paste input "توست برجر دجاج / chicken toast"
drag, startPoint x: 518, startPoint y: 158, endPoint x: 577, endPoint y: 163, distance: 59.3
click at [576, 164] on input "توست برجر دجاج / chicken toast" at bounding box center [602, 158] width 293 height 20
type input "توست برجر دجاج"
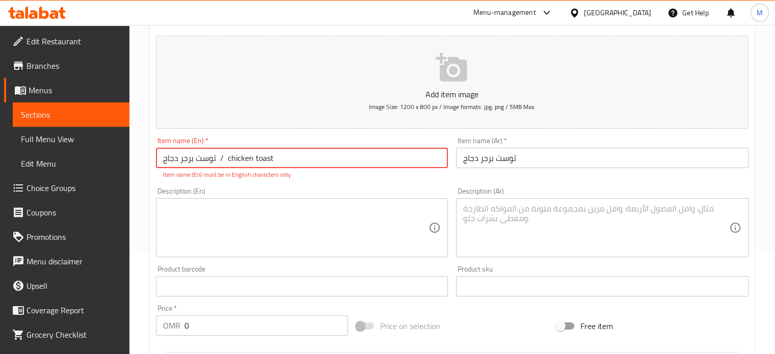
drag, startPoint x: 225, startPoint y: 157, endPoint x: 165, endPoint y: 160, distance: 60.3
click at [163, 163] on input "توست برجر دجاج / chicken toast" at bounding box center [302, 158] width 293 height 20
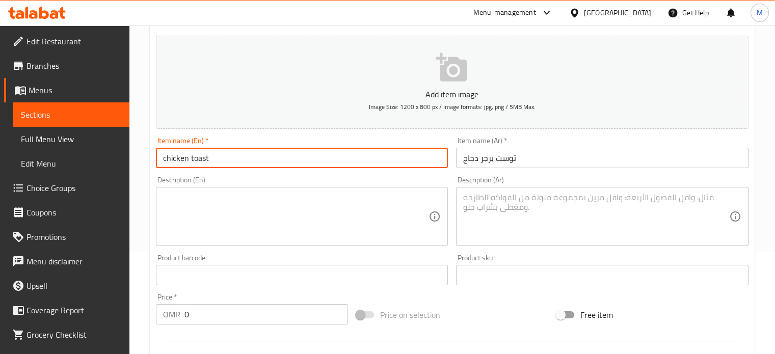
click at [166, 157] on input "chicken toast" at bounding box center [302, 158] width 293 height 20
type input "chicken toast"
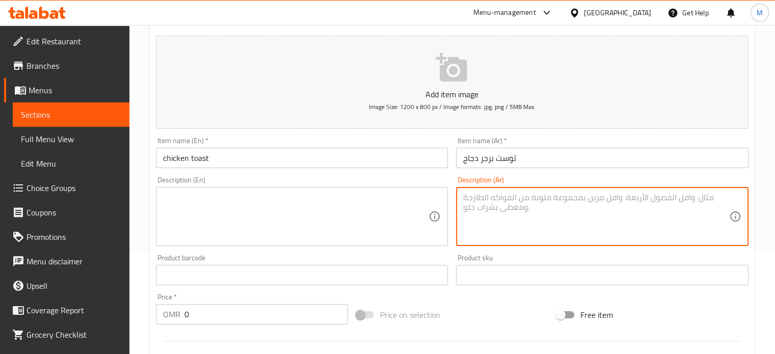
paste textarea "توست برجر دجاج مع طبقة بيض وخس وطماطم وصوص"
type textarea "توست برجر دجاج مع طبقة بيض وخس وطماطم وصوص"
click at [234, 321] on input "0" at bounding box center [267, 314] width 164 height 20
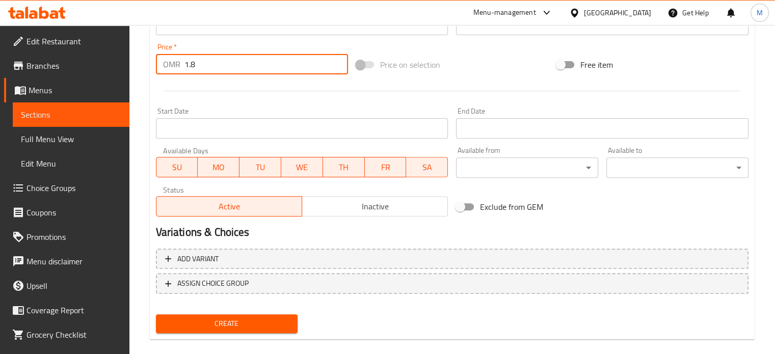
scroll to position [357, 0]
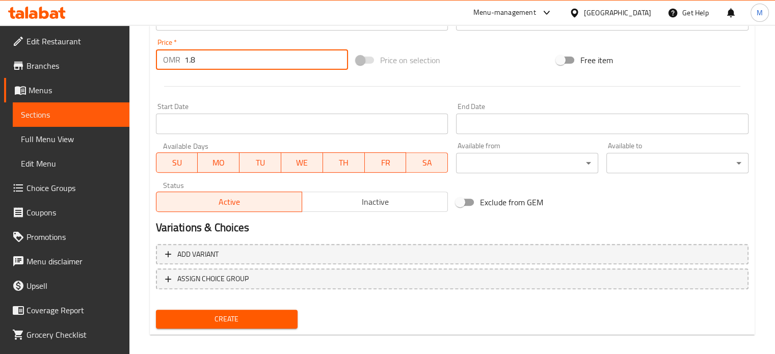
type input "1.8"
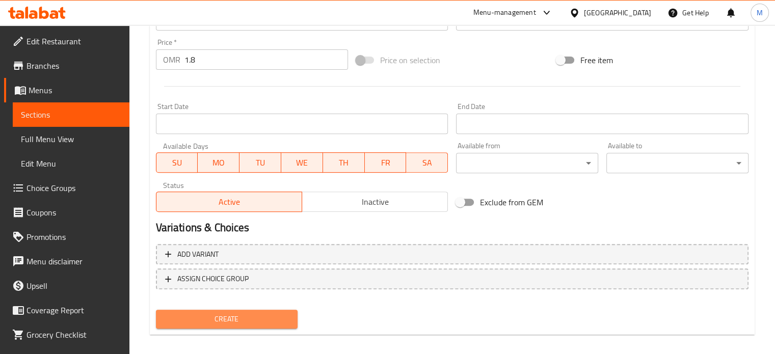
click at [237, 315] on span "Create" at bounding box center [227, 319] width 126 height 13
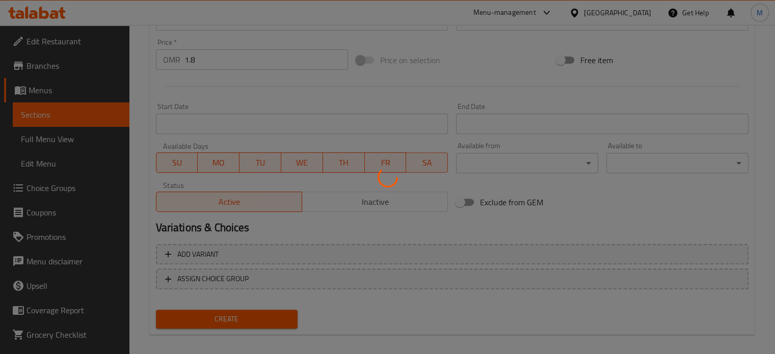
type input "0"
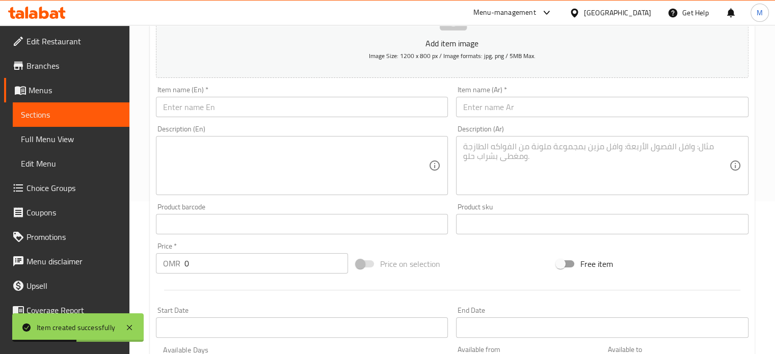
scroll to position [102, 0]
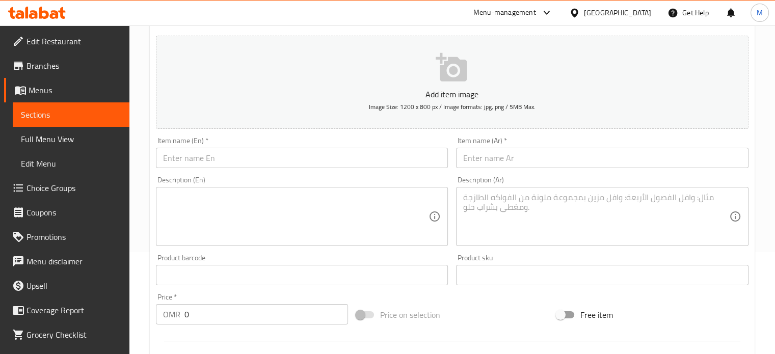
click at [305, 159] on input "text" at bounding box center [302, 158] width 293 height 20
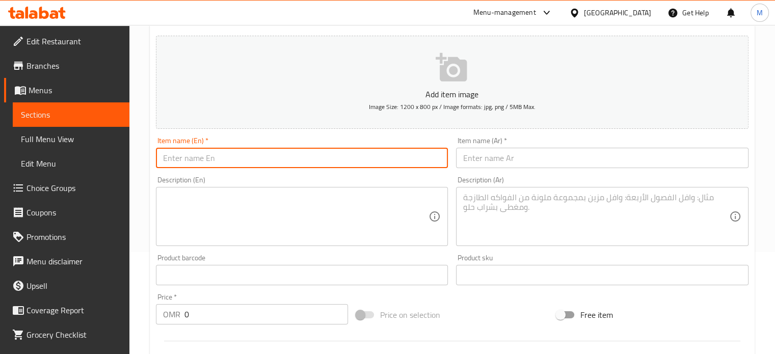
paste input "Mushroom Beef Burger/ برجر لحم مشروم"
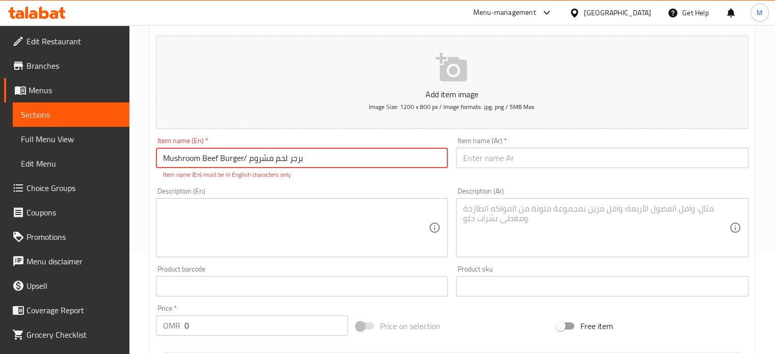
type input "Mushroom Beef Burger/ برجر لحم مشروم"
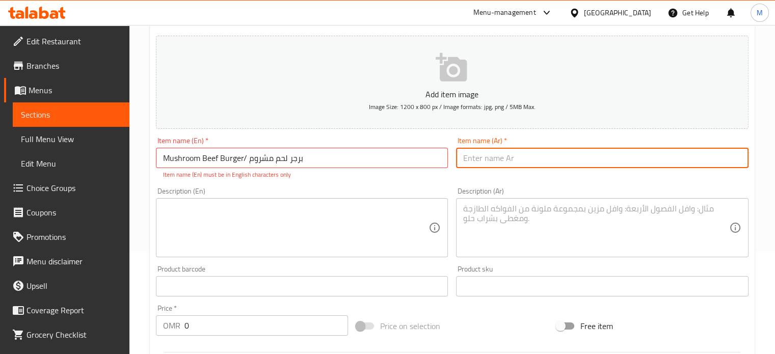
paste input "Mushroom Beef Burger/ برجر لحم مشروم"
drag, startPoint x: 548, startPoint y: 159, endPoint x: 451, endPoint y: 170, distance: 97.6
click at [452, 170] on div "Item name (Ar)   * Mushroom Beef Burger/ برجر لحم مشروم Item name (Ar) * Item n…" at bounding box center [602, 158] width 301 height 50
type input "برجر لحم مشروم"
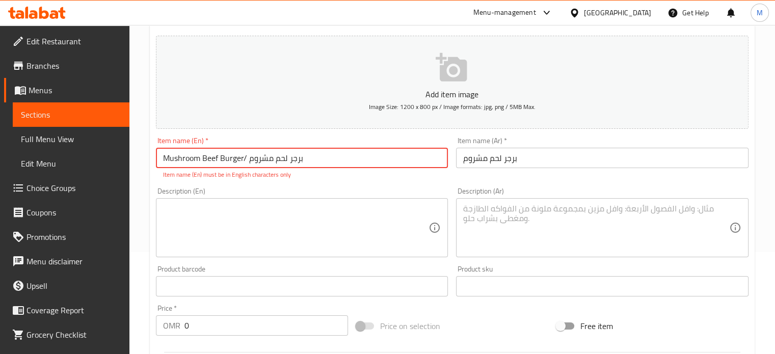
drag, startPoint x: 305, startPoint y: 158, endPoint x: 243, endPoint y: 158, distance: 62.7
click at [243, 158] on input "Mushroom Beef Burger/ برجر لحم مشروم" at bounding box center [302, 158] width 293 height 20
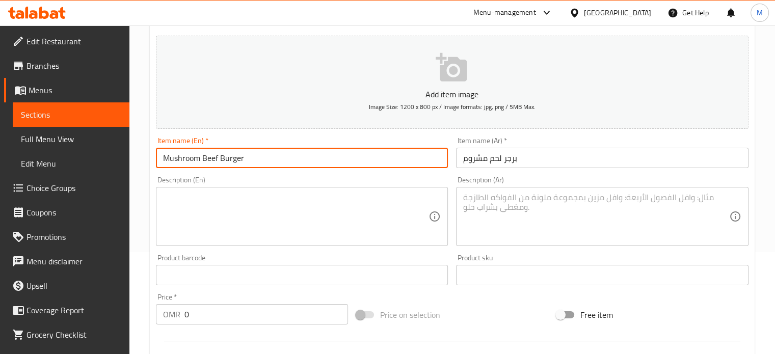
type input "Mushroom Beef Burger"
click at [491, 199] on textarea at bounding box center [596, 217] width 266 height 48
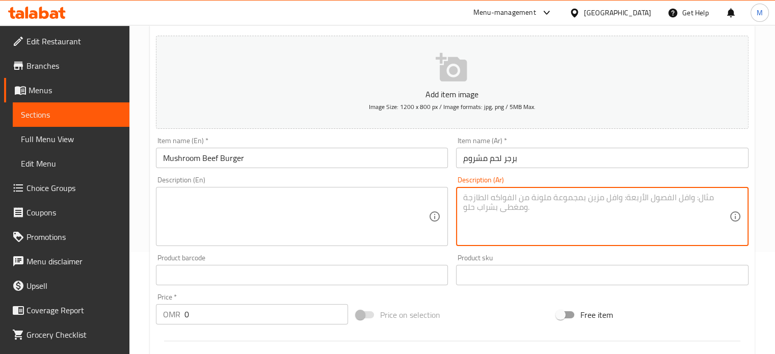
paste textarea "خبز برجر طري مع لحم وخس وطماطم ومشروم وبصل مقرمش وصوص"
type textarea "خبز برجر طري مع لحم وخس وطماطم ومشروم وبصل مقرمش وصوص"
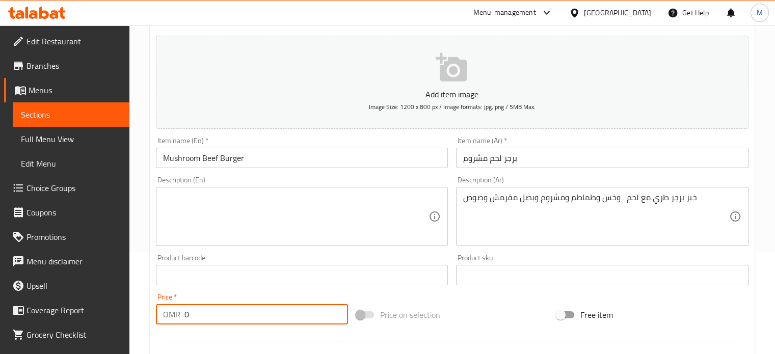
click at [296, 318] on input "0" at bounding box center [267, 314] width 164 height 20
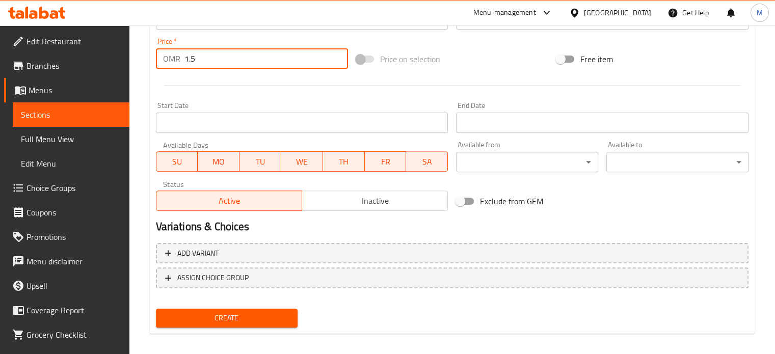
scroll to position [366, 0]
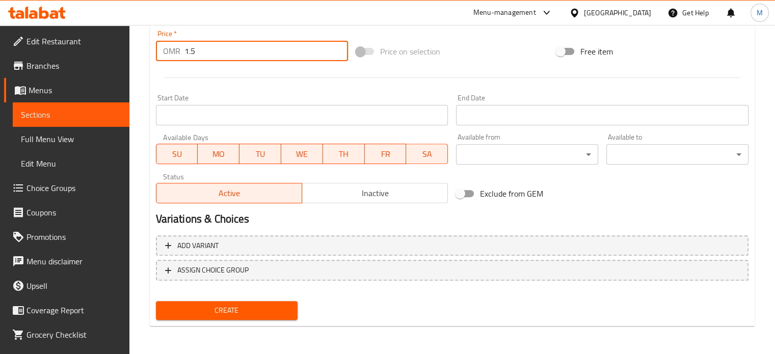
type input "1.5"
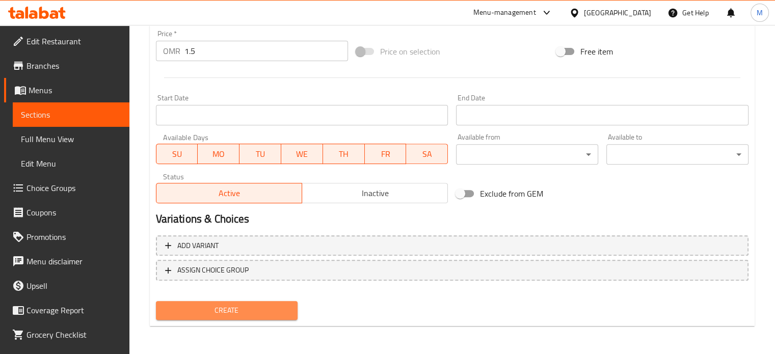
click at [244, 306] on span "Create" at bounding box center [227, 310] width 126 height 13
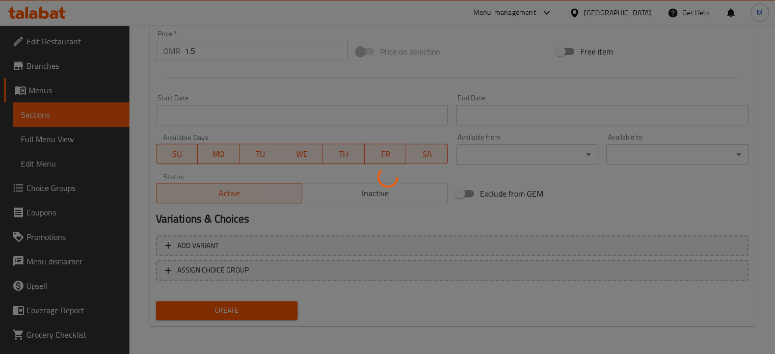
type input "0"
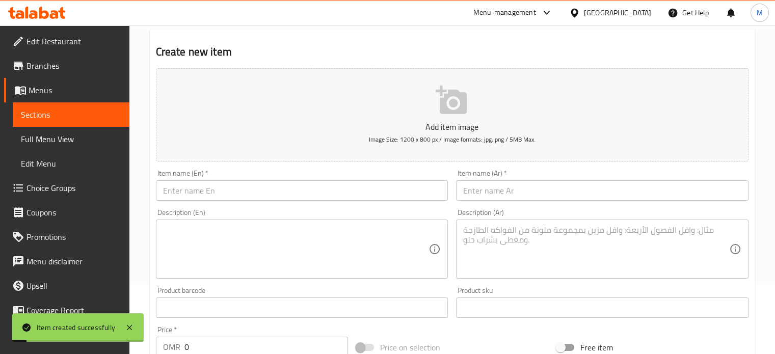
scroll to position [60, 0]
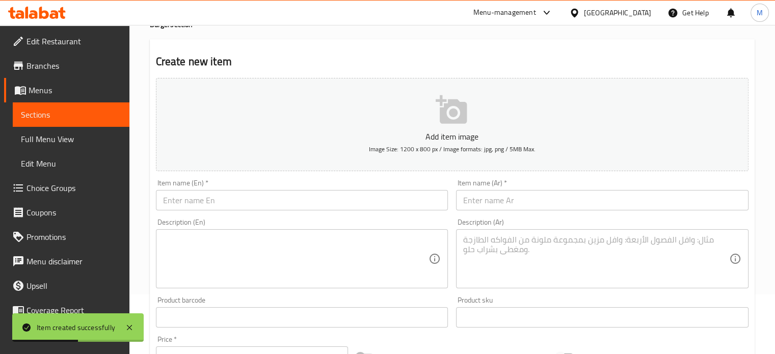
click at [345, 200] on input "text" at bounding box center [302, 200] width 293 height 20
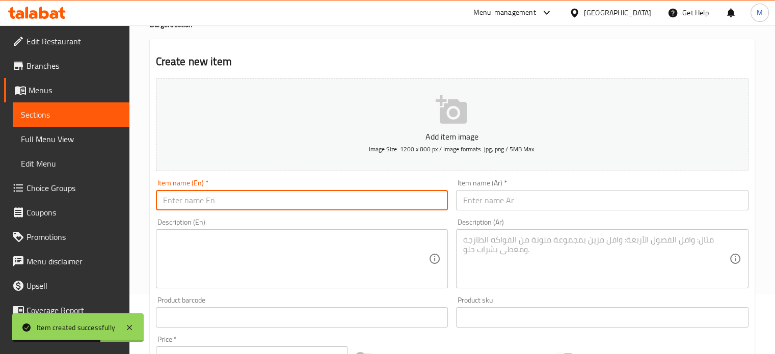
paste input "Mushroom chicken Burger/ برجر دجاج مشروم"
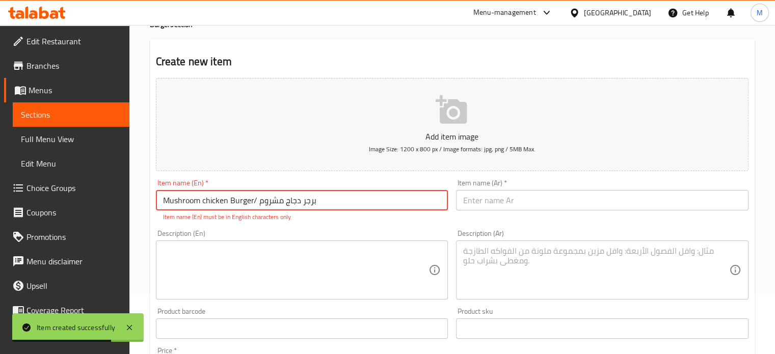
type input "Mushroom chicken Burger/ برجر دجاج مشروم"
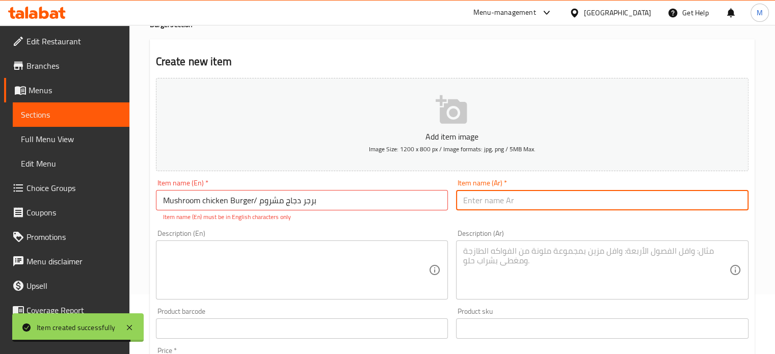
paste input "Mushroom chicken Burger/ برجر دجاج مشروم"
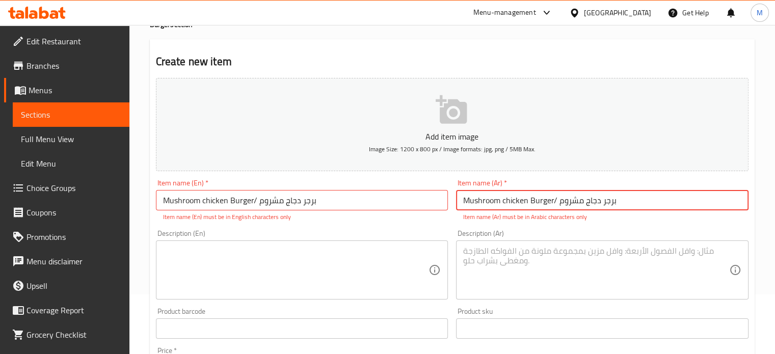
drag, startPoint x: 557, startPoint y: 200, endPoint x: 432, endPoint y: 201, distance: 124.9
click at [432, 201] on div "Add item image Image Size: 1200 x 800 px / Image formats: jpg, png / 5MB Max. I…" at bounding box center [452, 299] width 601 height 451
type input "برجر دجاج مشروم"
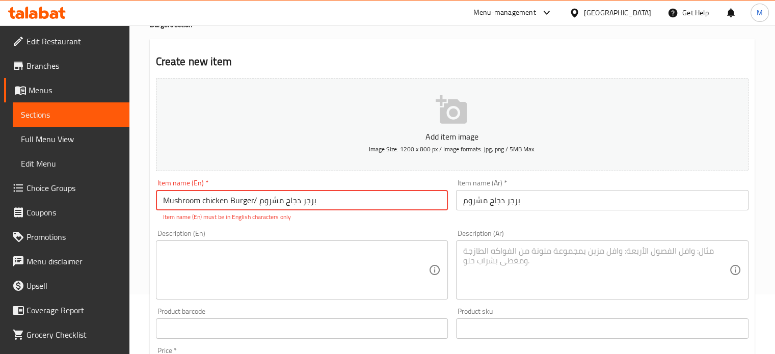
drag, startPoint x: 341, startPoint y: 199, endPoint x: 252, endPoint y: 194, distance: 88.9
click at [252, 194] on input "Mushroom chicken Burger/ برجر دجاج مشروم" at bounding box center [302, 200] width 293 height 20
drag, startPoint x: 323, startPoint y: 198, endPoint x: 248, endPoint y: 200, distance: 75.5
click at [248, 200] on input "Mushroom chicken [PERSON_NAME]/ برجر دجاج مشروم" at bounding box center [302, 200] width 293 height 20
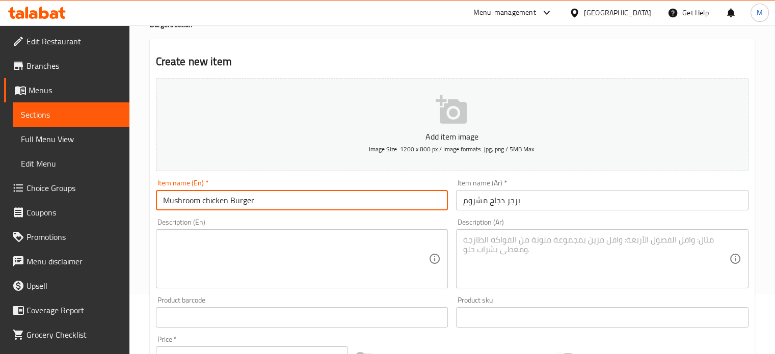
type input "Mushroom chicken Burger"
click at [317, 253] on textarea at bounding box center [296, 259] width 266 height 48
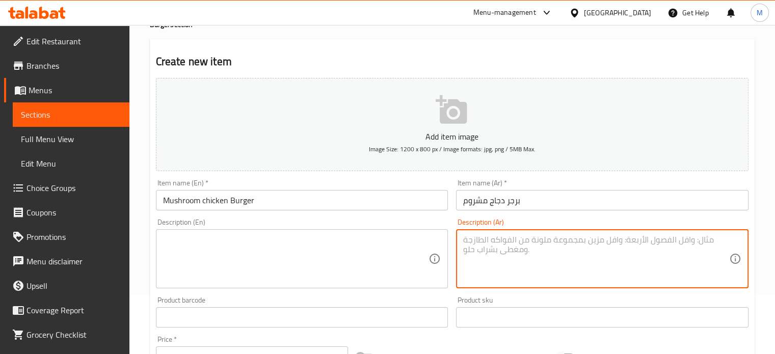
click at [562, 250] on textarea at bounding box center [596, 259] width 266 height 48
paste textarea "خبز برجر طري مع برجر دجاج ومشروم وخس وطماطم وبصل وهالبينو وصوص خاص"
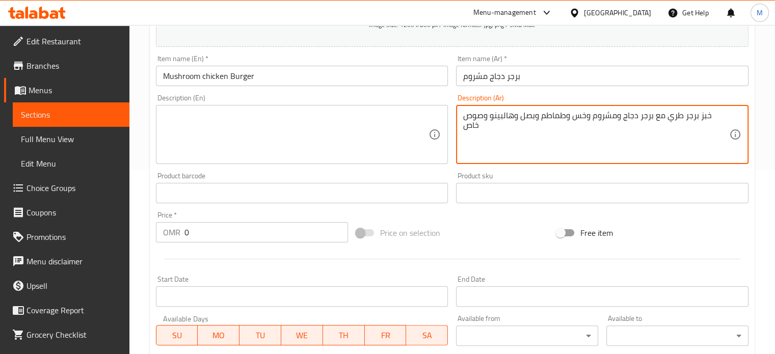
scroll to position [207, 0]
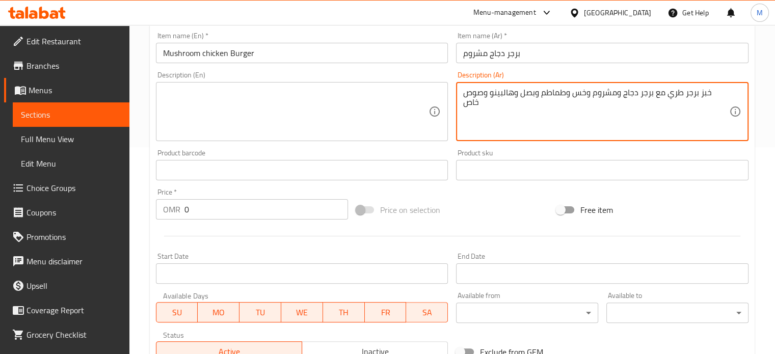
type textarea "خبز برجر طري مع برجر دجاج ومشروم وخس وطماطم وبصل وهالبينو وصوص خاص"
click at [239, 216] on input "0" at bounding box center [267, 209] width 164 height 20
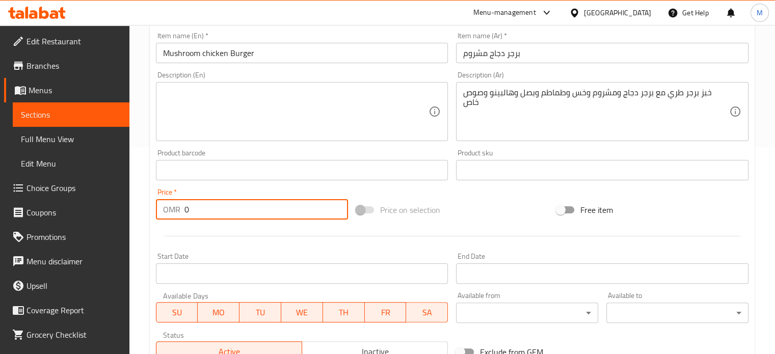
click at [237, 214] on input "0" at bounding box center [267, 209] width 164 height 20
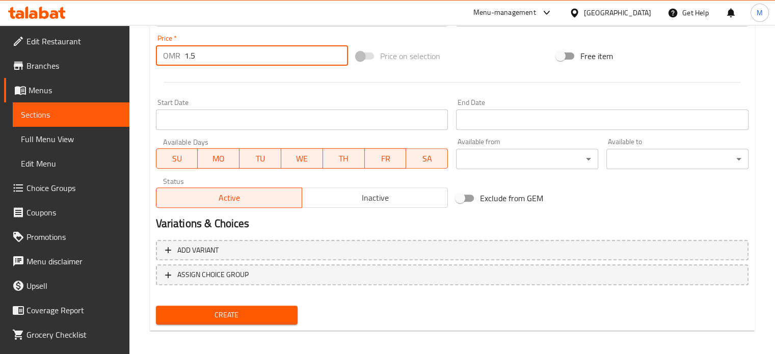
scroll to position [366, 0]
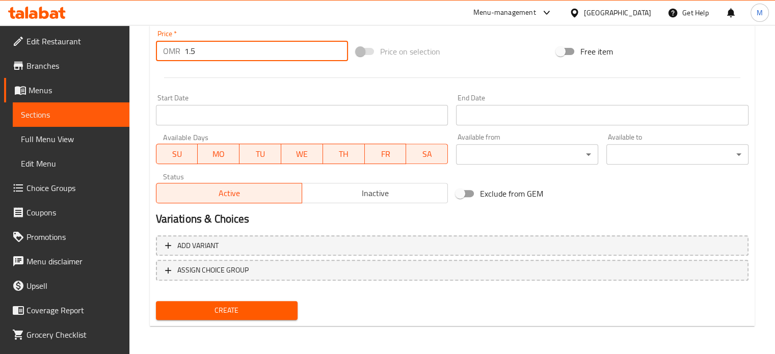
type input "1.5"
click at [245, 312] on span "Create" at bounding box center [227, 310] width 126 height 13
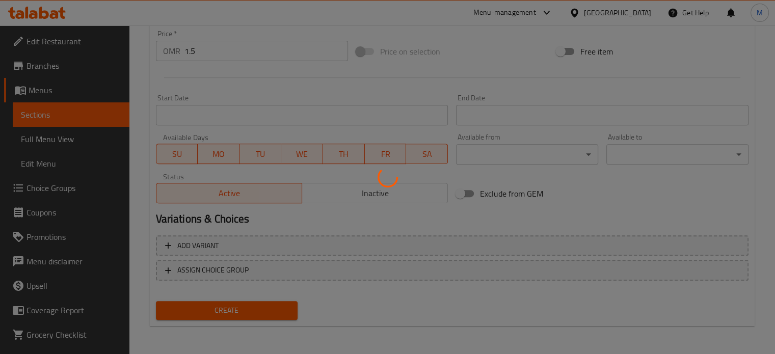
type input "0"
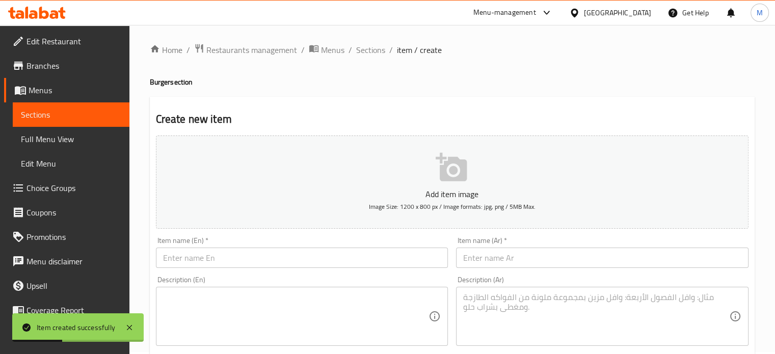
scroll to position [0, 0]
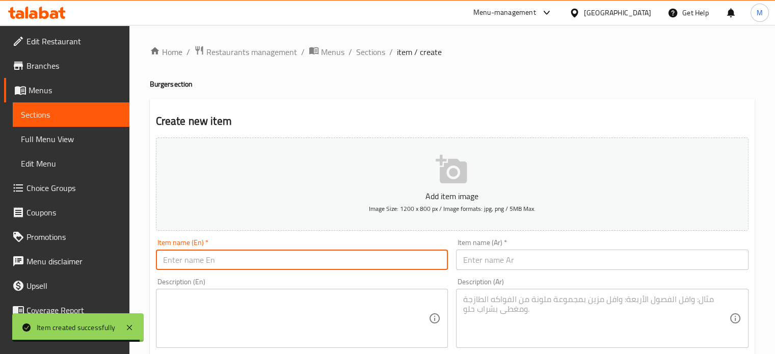
paste input "راب زنجر / Zinger warp"
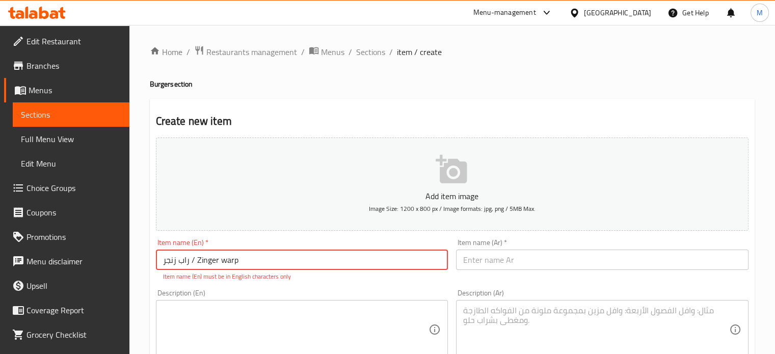
type input "راب زنجر / Zinger warp"
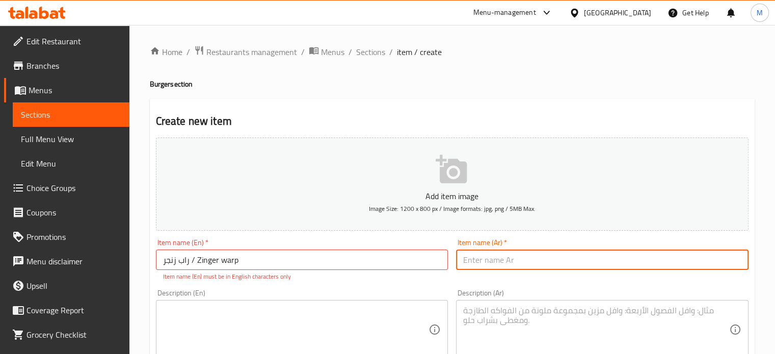
paste input "راب زنجر / Zinger warp"
drag, startPoint x: 491, startPoint y: 261, endPoint x: 536, endPoint y: 265, distance: 45.6
click at [536, 265] on input "راب زنجر / Zinger warp" at bounding box center [602, 260] width 293 height 20
type input "راب زنجر"
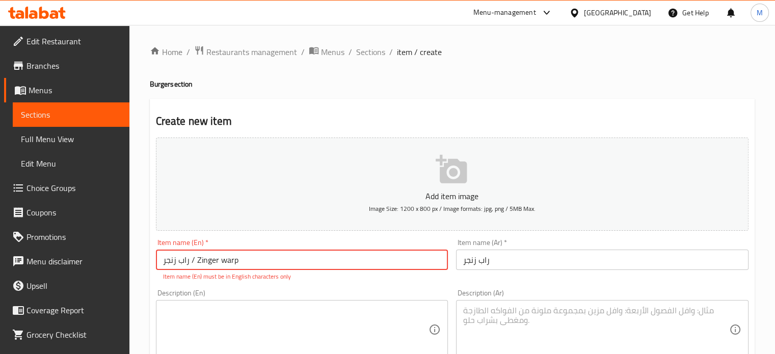
drag, startPoint x: 198, startPoint y: 265, endPoint x: 159, endPoint y: 258, distance: 39.8
click at [156, 259] on input "راب زنجر / Zinger warp" at bounding box center [302, 260] width 293 height 20
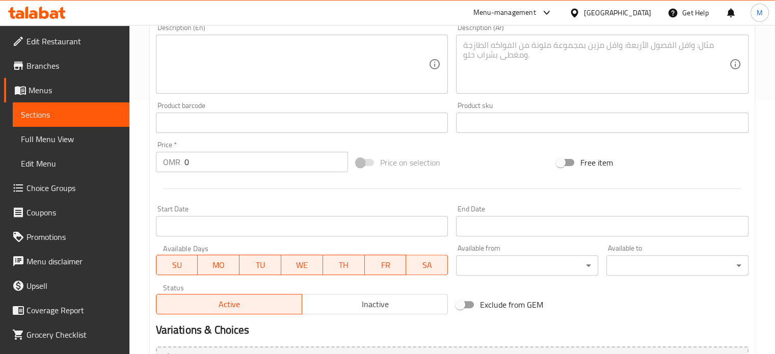
scroll to position [255, 0]
type input "Zinger warp"
click at [200, 161] on input "0" at bounding box center [267, 161] width 164 height 20
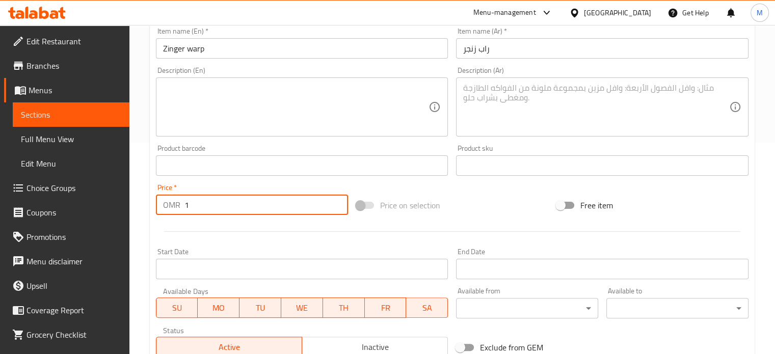
scroll to position [153, 0]
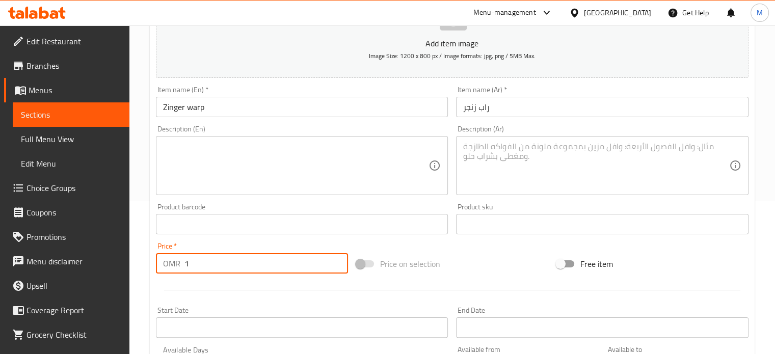
type input "1"
click at [513, 168] on textarea at bounding box center [596, 166] width 266 height 48
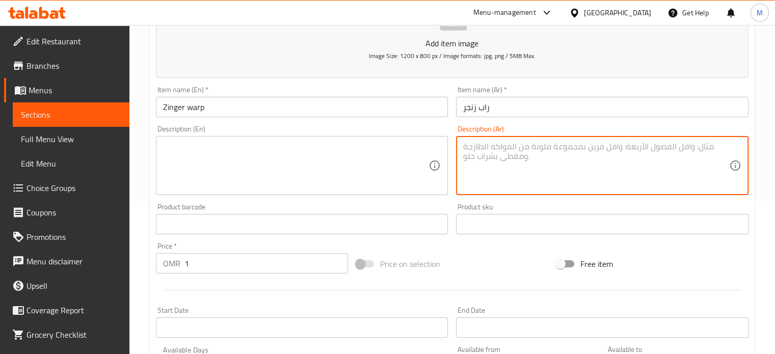
paste textarea "خبز تورتيلا مع دجاج زنجر مقرمش وخس وطماطم وهالبينو وصوص"
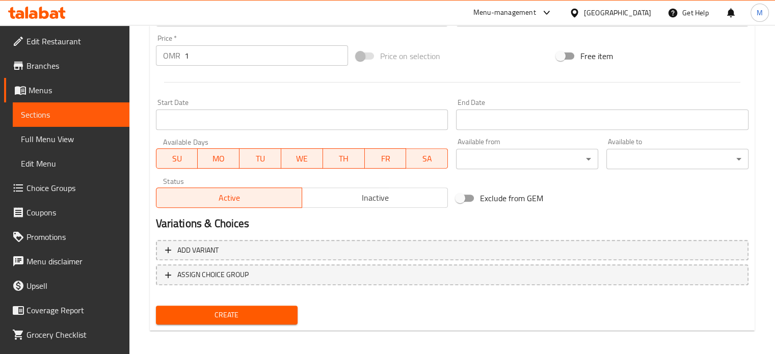
scroll to position [366, 0]
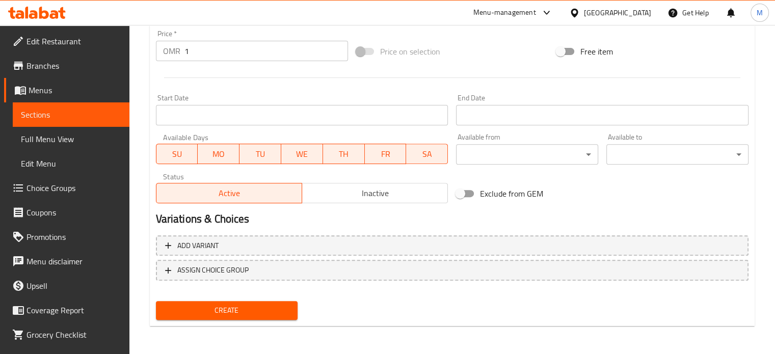
type textarea "خبز تورتيلا مع دجاج زنجر مقرمش وخس وطماطم وهالبينو وصوص"
click at [255, 303] on button "Create" at bounding box center [227, 310] width 142 height 19
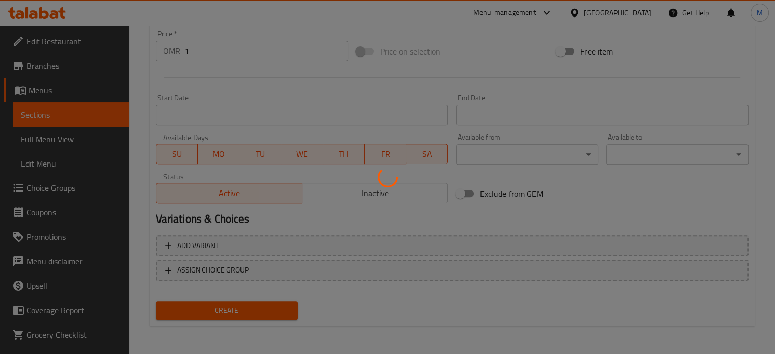
type input "0"
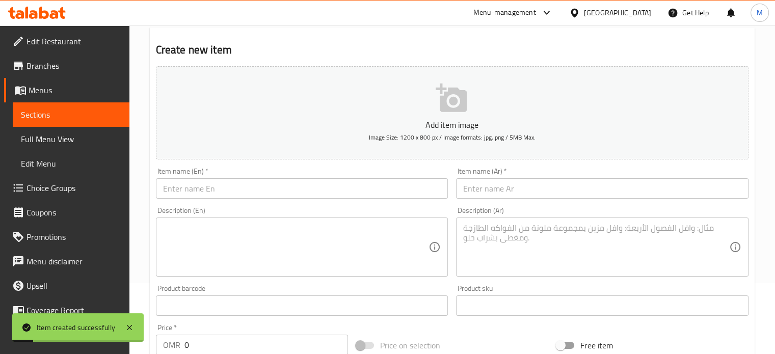
scroll to position [60, 0]
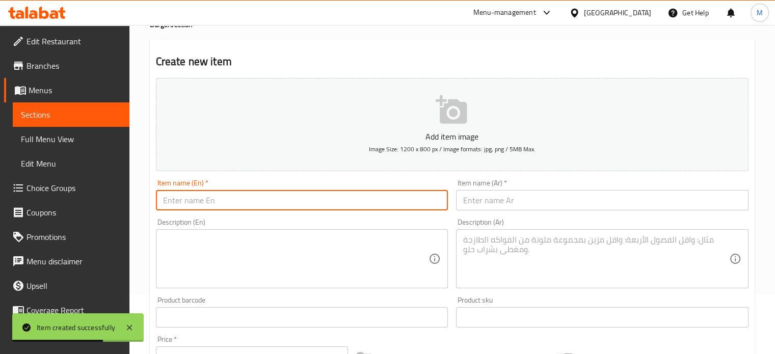
paste input "فريز دجاج /chicken fries"
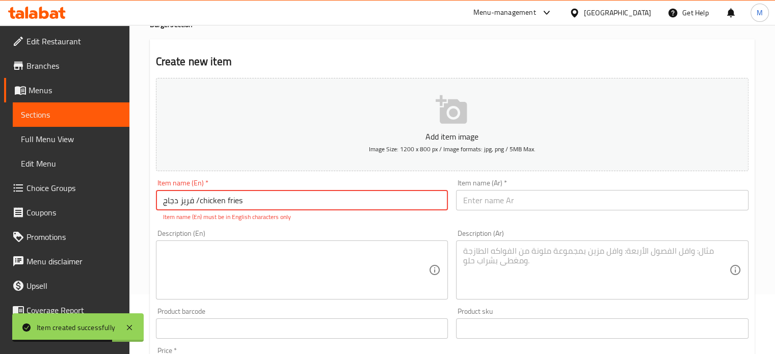
type input "فريز دجاج /chicken fries"
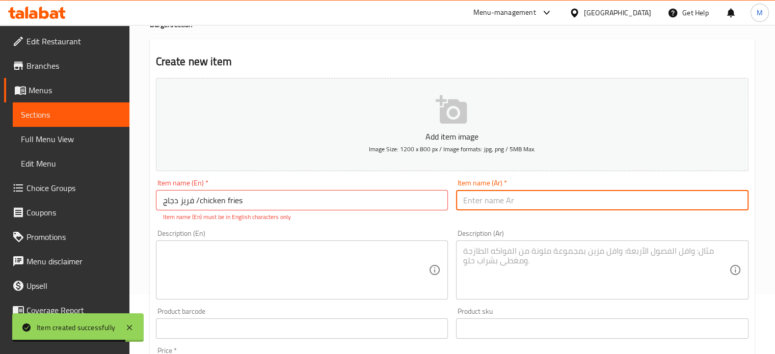
paste input "فريز دجاج /chicken fries"
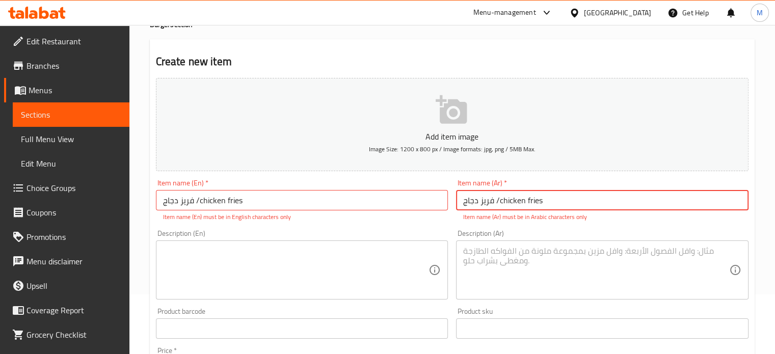
type input "فريز دجاج /chicken fries"
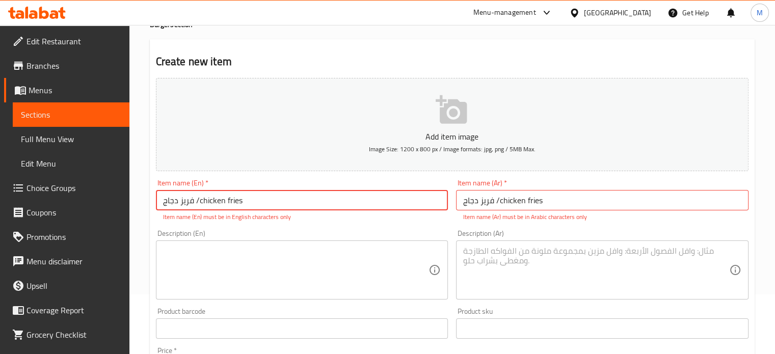
drag, startPoint x: 200, startPoint y: 200, endPoint x: 139, endPoint y: 212, distance: 61.8
click at [139, 212] on div "Home / Restaurants management / Menus / Sections / item / create Burger section…" at bounding box center [453, 318] width 646 height 707
type input "chicken fries"
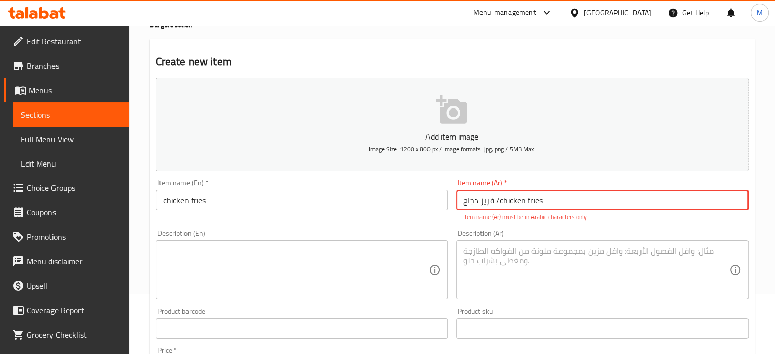
drag, startPoint x: 496, startPoint y: 201, endPoint x: 542, endPoint y: 194, distance: 47.5
click at [542, 194] on input "فريز دجاج /chicken fries" at bounding box center [602, 200] width 293 height 20
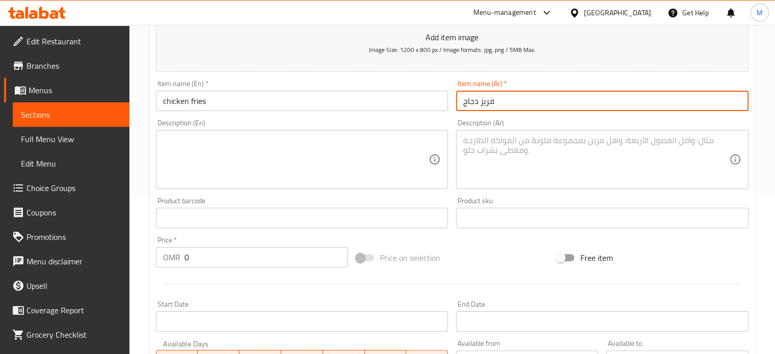
scroll to position [162, 0]
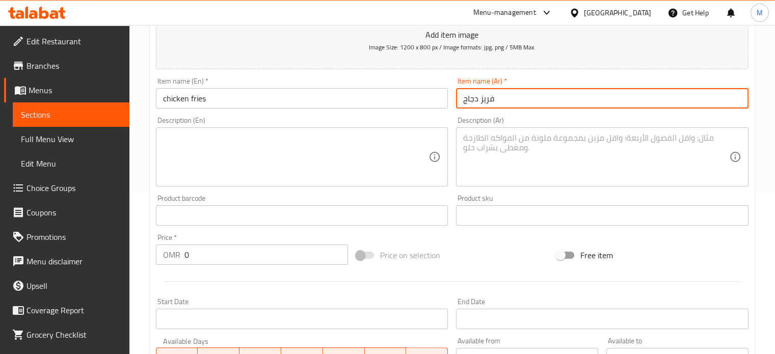
type input "فريز دجاج"
click at [217, 253] on input "0" at bounding box center [267, 255] width 164 height 20
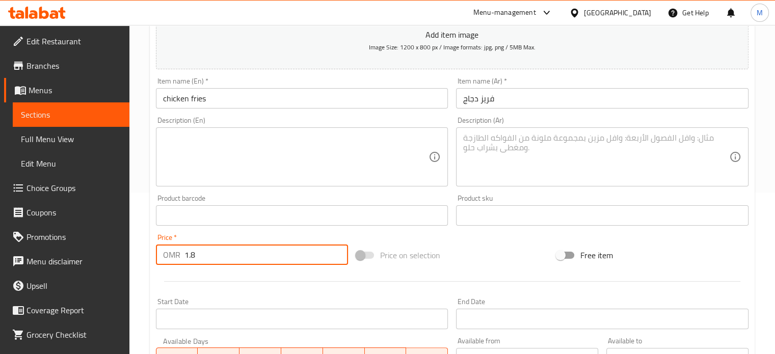
type input "1.8"
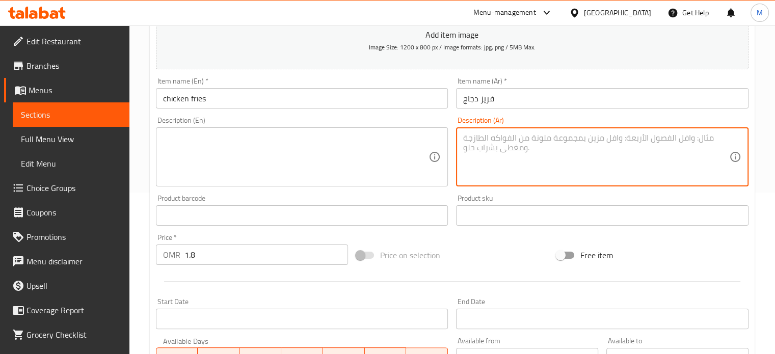
click at [518, 162] on textarea at bounding box center [596, 157] width 266 height 48
paste textarea "بطاطس مع دجاج وجبنة مذابة وهالبينو وصوص خاص"
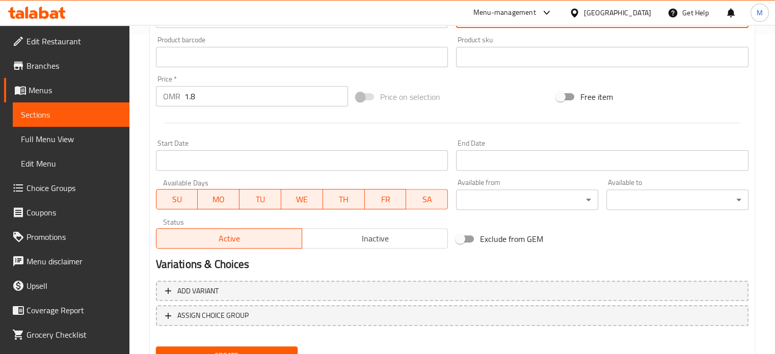
scroll to position [366, 0]
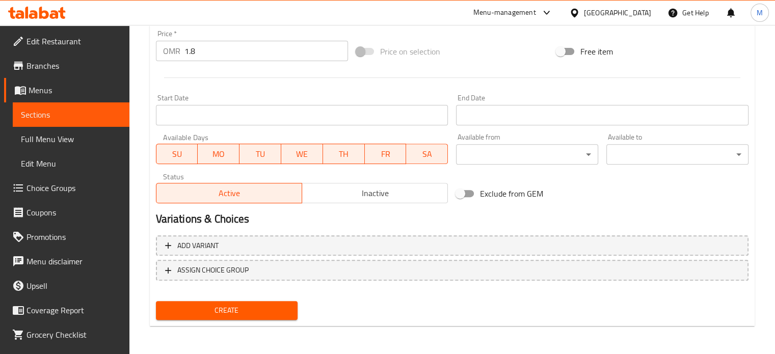
type textarea "بطاطس مع دجاج وجبنة مذابة وهالبينو وصوص خاص"
click at [286, 307] on span "Create" at bounding box center [227, 310] width 126 height 13
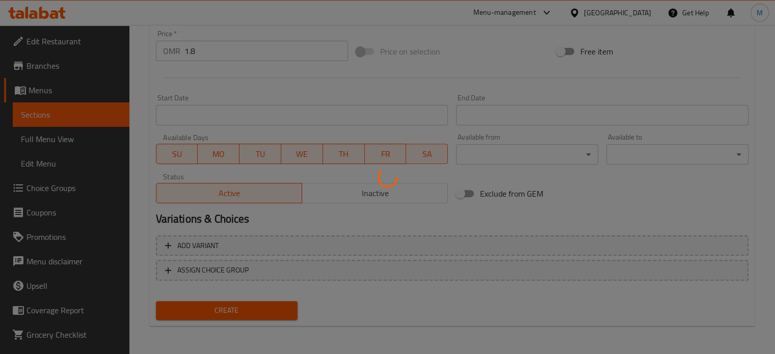
type input "0"
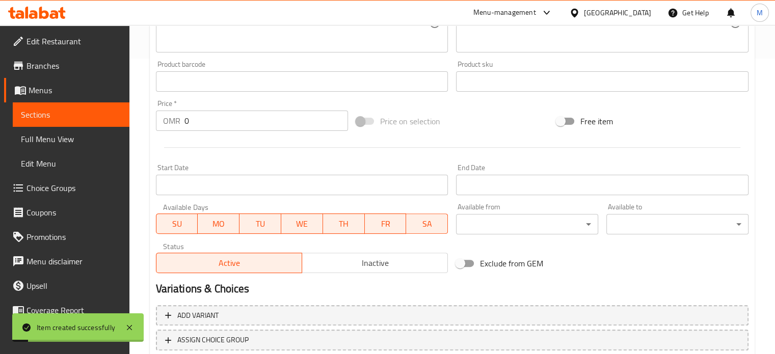
scroll to position [162, 0]
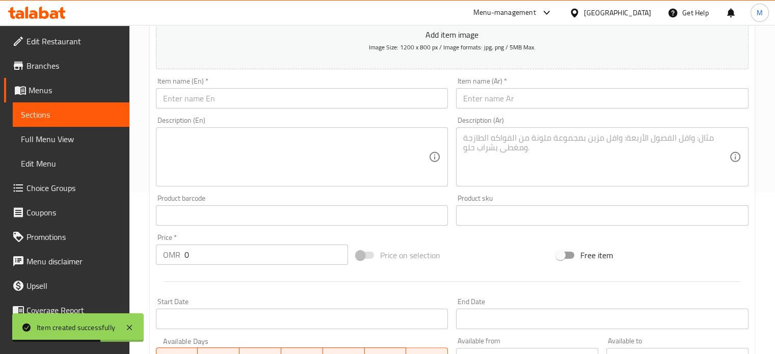
click at [322, 102] on input "text" at bounding box center [302, 98] width 293 height 20
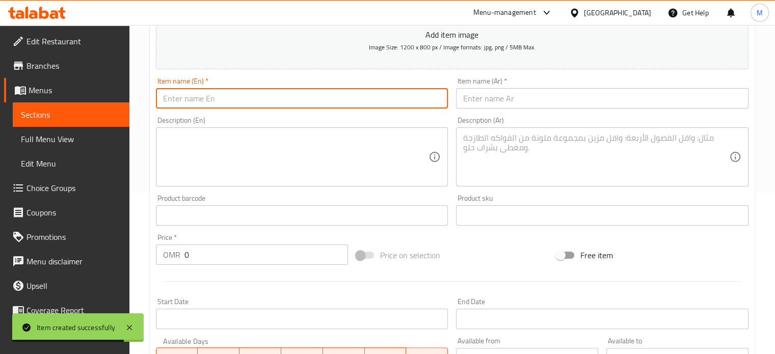
paste input "[PERSON_NAME] / Dynamite fries"
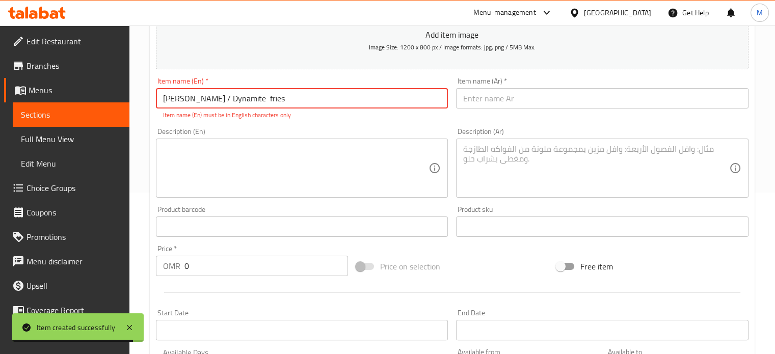
type input "[PERSON_NAME] / Dynamite fries"
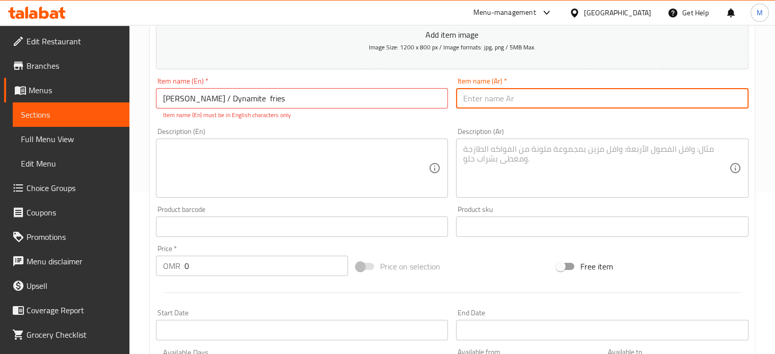
paste input "[PERSON_NAME] / Dynamite fries"
drag, startPoint x: 509, startPoint y: 100, endPoint x: 570, endPoint y: 100, distance: 60.7
click at [570, 100] on input "[PERSON_NAME] / Dynamite fries" at bounding box center [602, 98] width 293 height 20
type input "[PERSON_NAME]"
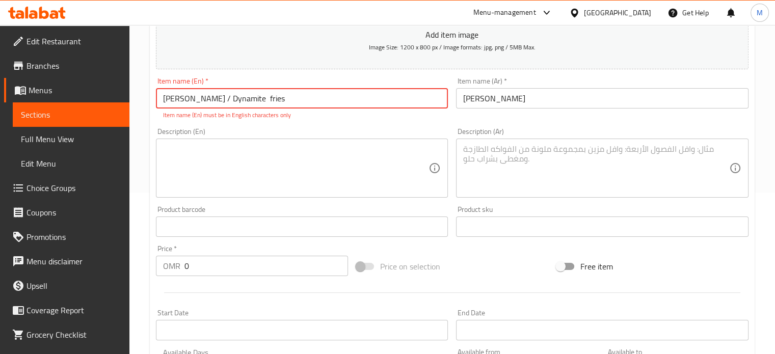
drag, startPoint x: 213, startPoint y: 99, endPoint x: 202, endPoint y: 94, distance: 12.3
click at [202, 94] on input "[PERSON_NAME] / Dynamite fries" at bounding box center [302, 98] width 293 height 20
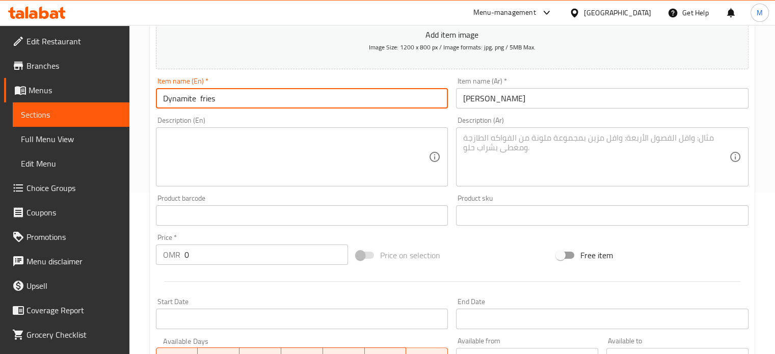
click at [166, 96] on input "Dynamite fries" at bounding box center [302, 98] width 293 height 20
type input "Dynamite fries"
click at [216, 261] on input "0" at bounding box center [267, 255] width 164 height 20
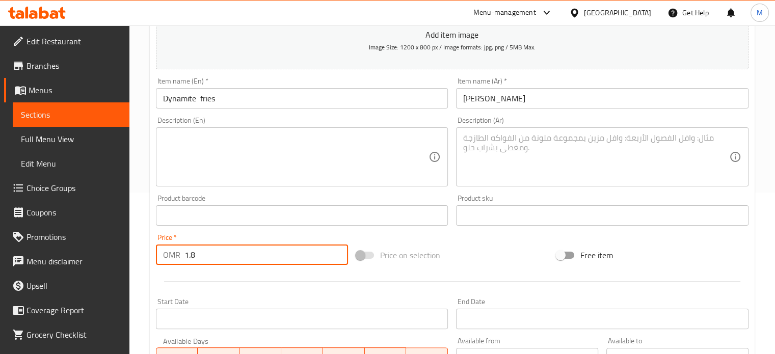
type input "1.8"
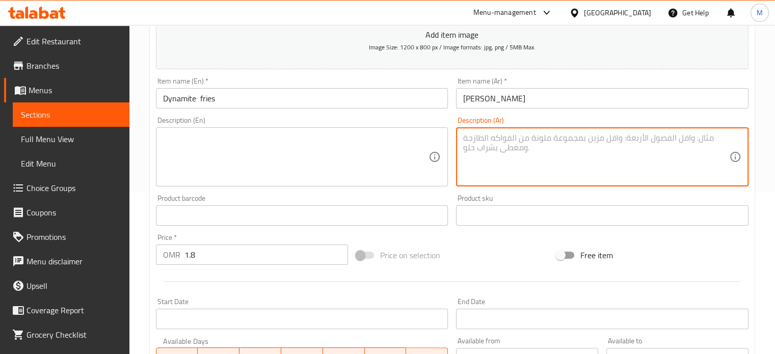
click at [483, 138] on textarea at bounding box center [596, 157] width 266 height 48
paste textarea "بطاطس مقلية مع لحم مفروم وجبنة مذابة وهالبينو وصوص خاص"
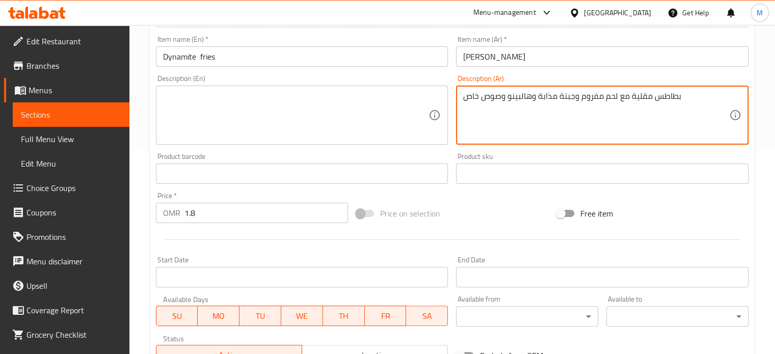
scroll to position [366, 0]
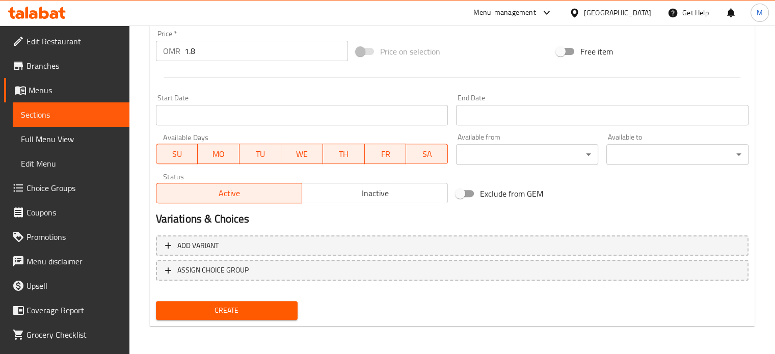
type textarea "بطاطس مقلية مع لحم مفروم وجبنة مذابة وهالبينو وصوص خاص"
click at [282, 304] on span "Create" at bounding box center [227, 310] width 126 height 13
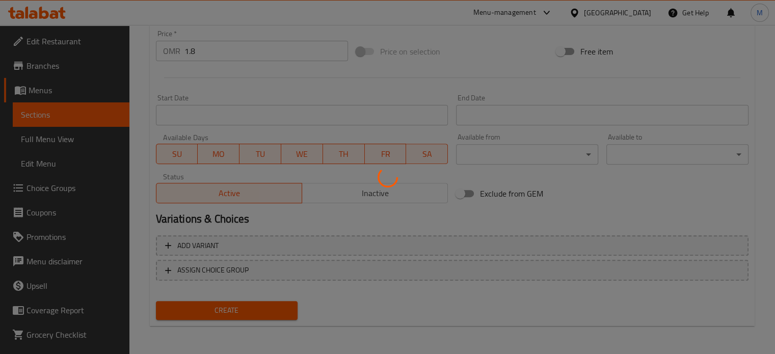
type input "0"
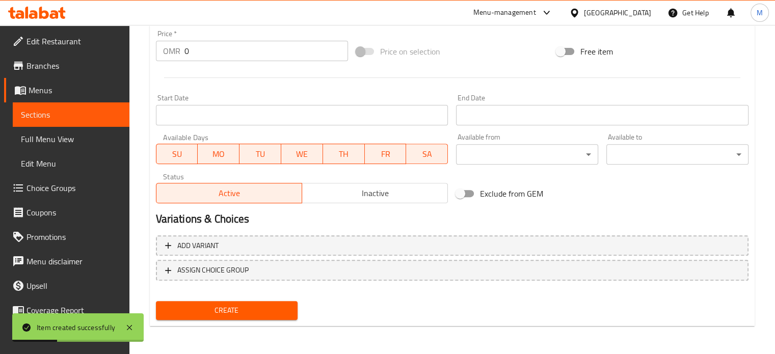
click at [53, 141] on span "Full Menu View" at bounding box center [71, 139] width 100 height 12
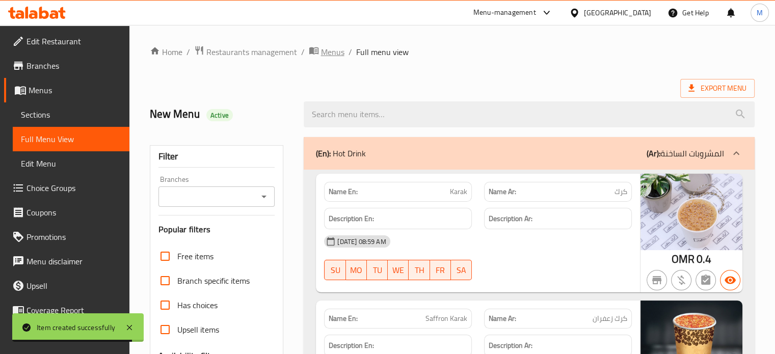
click at [339, 48] on span "Menus" at bounding box center [332, 52] width 23 height 12
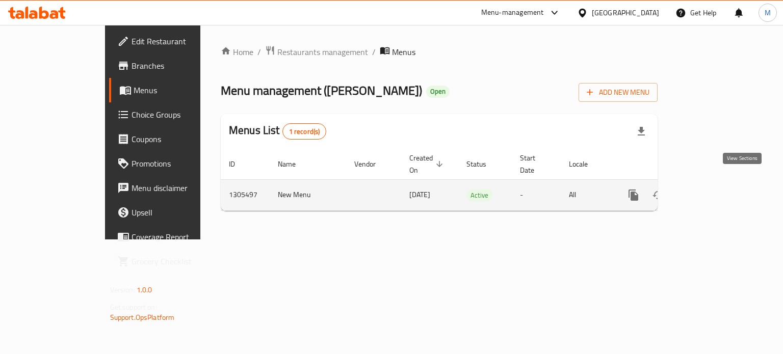
click at [713, 189] on icon "enhanced table" at bounding box center [707, 195] width 12 height 12
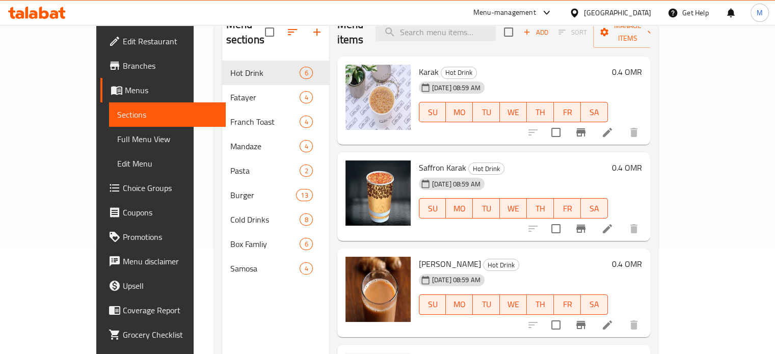
scroll to position [107, 0]
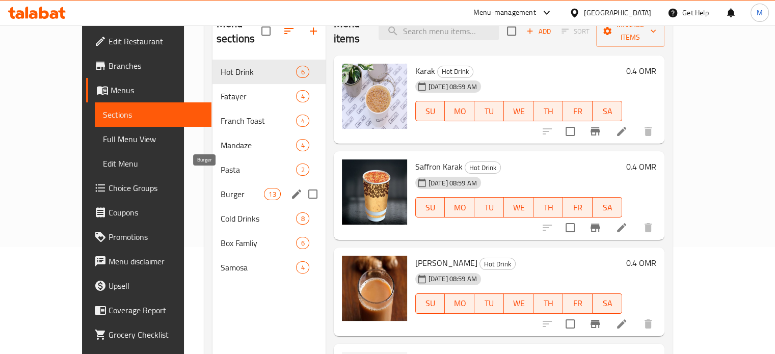
click at [221, 188] on span "Burger" at bounding box center [242, 194] width 43 height 12
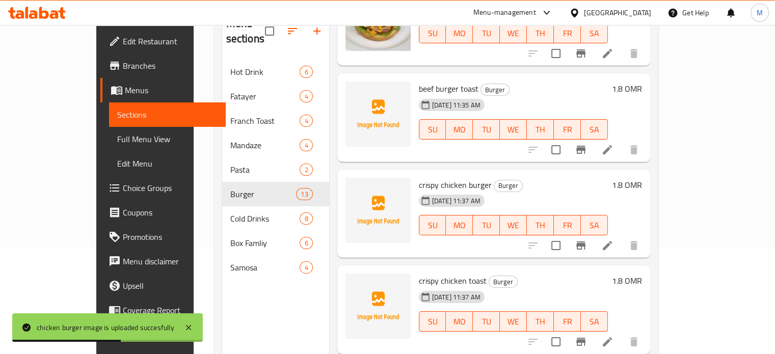
scroll to position [368, 0]
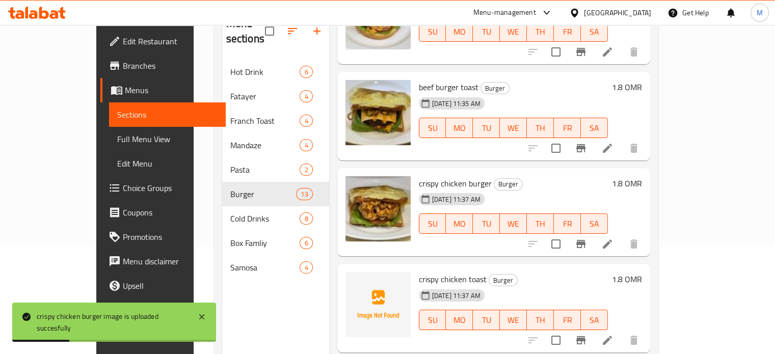
drag, startPoint x: 725, startPoint y: 164, endPoint x: 724, endPoint y: 189, distance: 25.5
click at [642, 189] on div "1.8 OMR" at bounding box center [625, 212] width 34 height 72
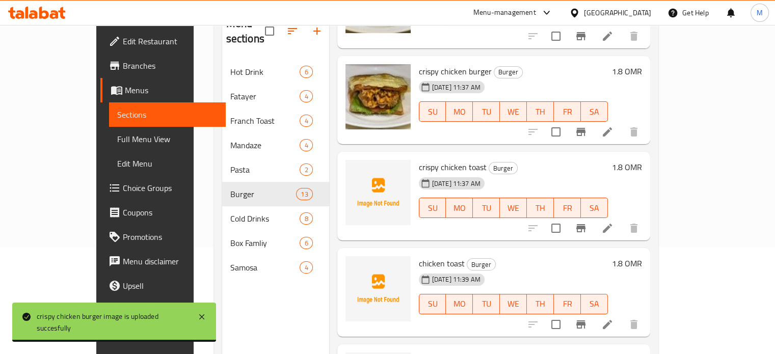
scroll to position [479, 0]
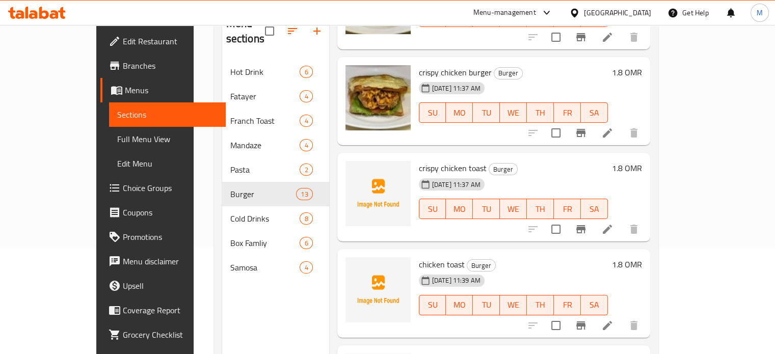
drag, startPoint x: 738, startPoint y: 194, endPoint x: 742, endPoint y: 175, distance: 19.8
click at [651, 175] on div "Menu items Add Sort Manage items beef burger meal Burger [DATE] 11:30 AM SU MO …" at bounding box center [489, 184] width 321 height 354
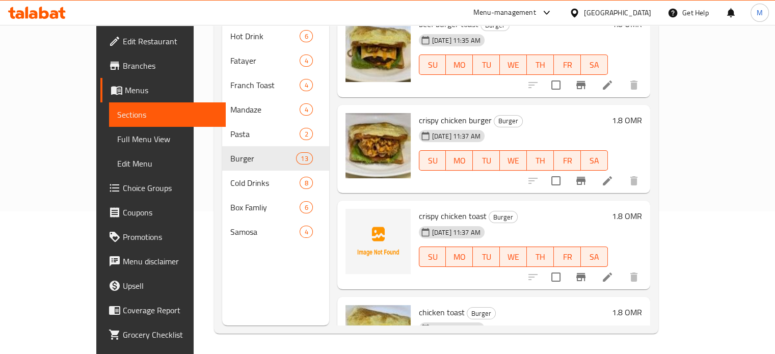
scroll to position [386, 0]
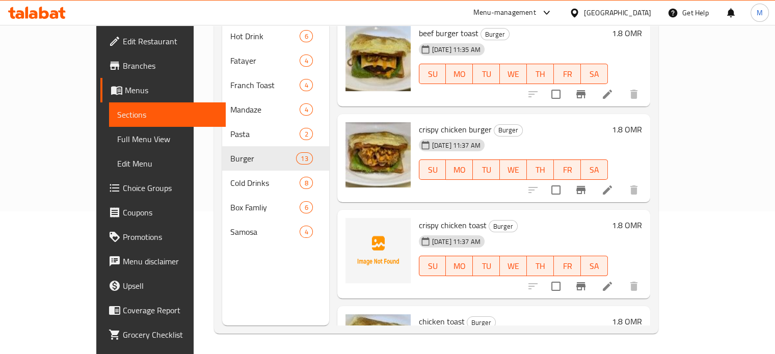
click at [619, 274] on div at bounding box center [583, 286] width 125 height 24
click at [612, 282] on icon at bounding box center [607, 286] width 9 height 9
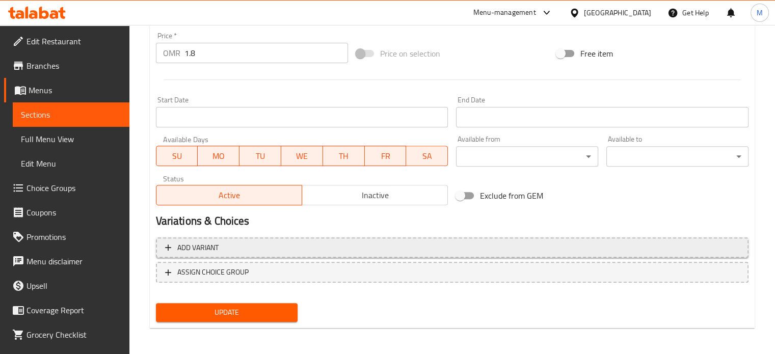
scroll to position [366, 0]
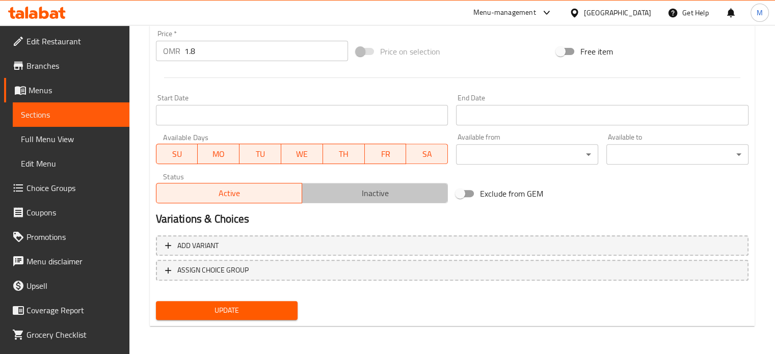
click at [355, 193] on span "Inactive" at bounding box center [375, 193] width 138 height 15
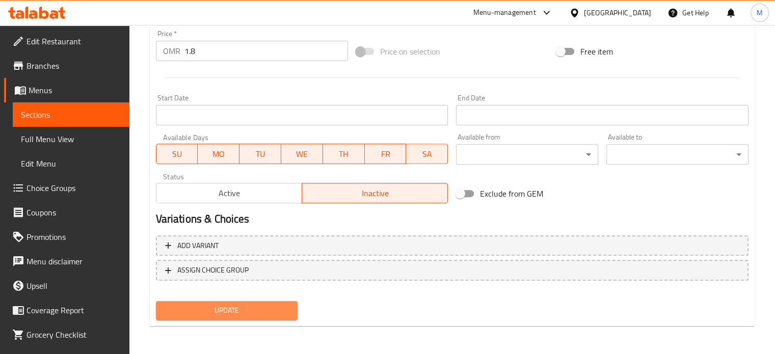
click at [265, 311] on span "Update" at bounding box center [227, 310] width 126 height 13
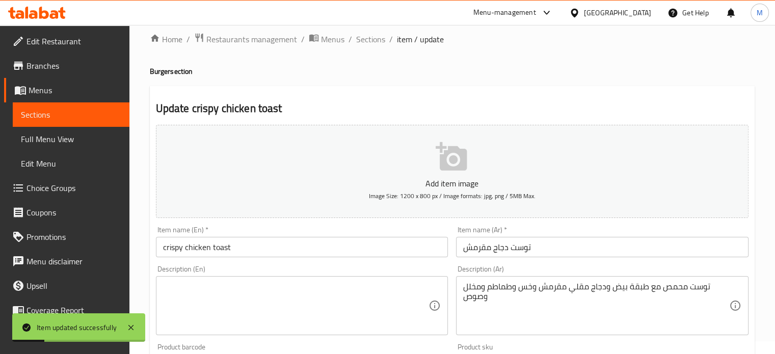
scroll to position [9, 0]
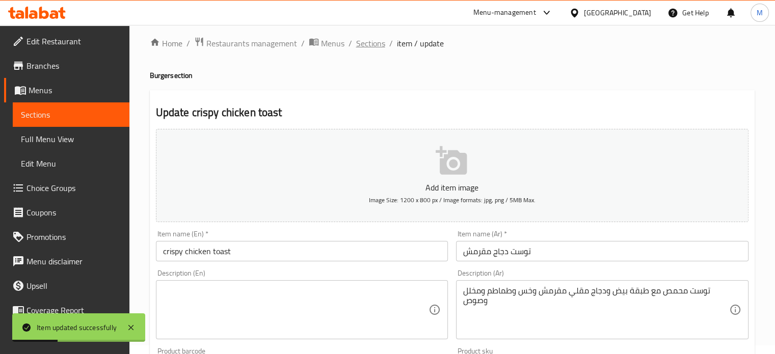
click at [369, 42] on span "Sections" at bounding box center [370, 43] width 29 height 12
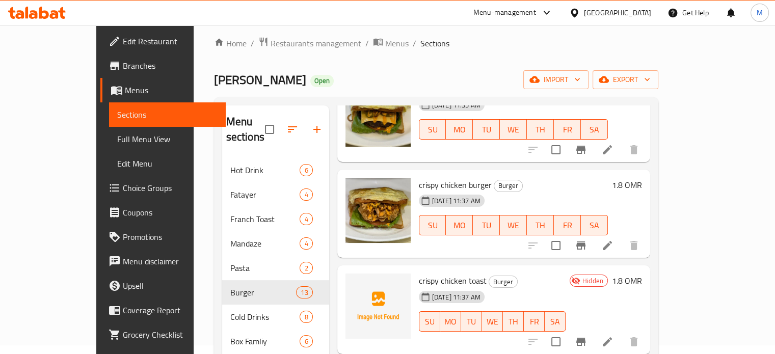
scroll to position [464, 0]
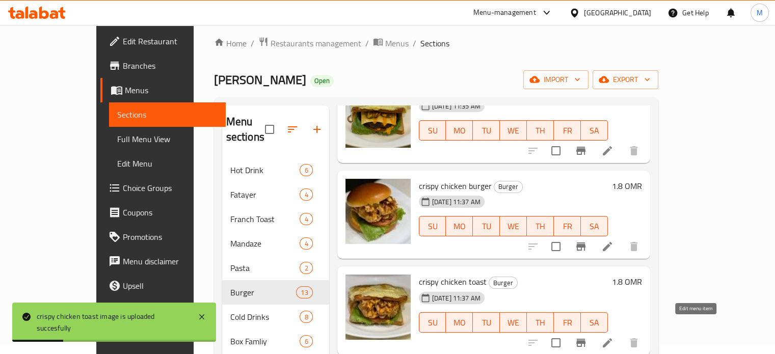
click at [614, 337] on icon at bounding box center [608, 343] width 12 height 12
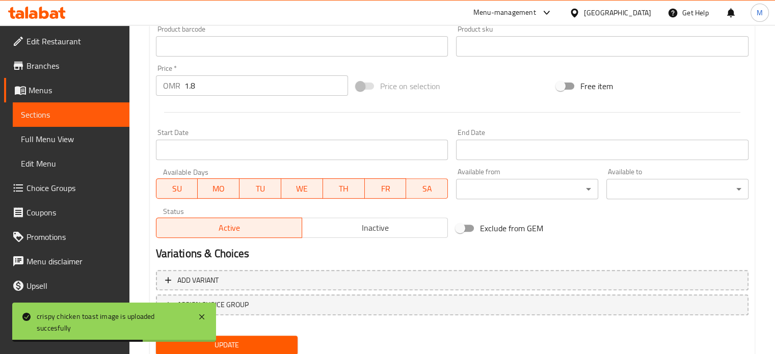
scroll to position [357, 0]
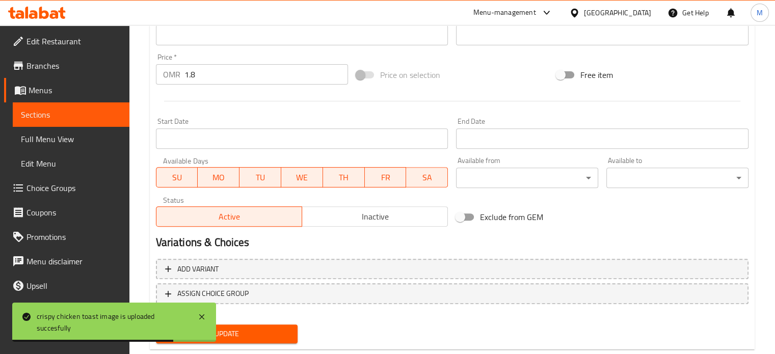
click at [240, 216] on span "Active" at bounding box center [230, 217] width 138 height 15
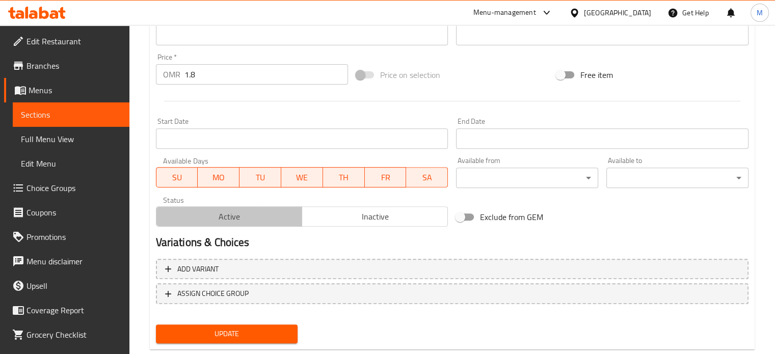
click at [281, 214] on span "Active" at bounding box center [230, 217] width 138 height 15
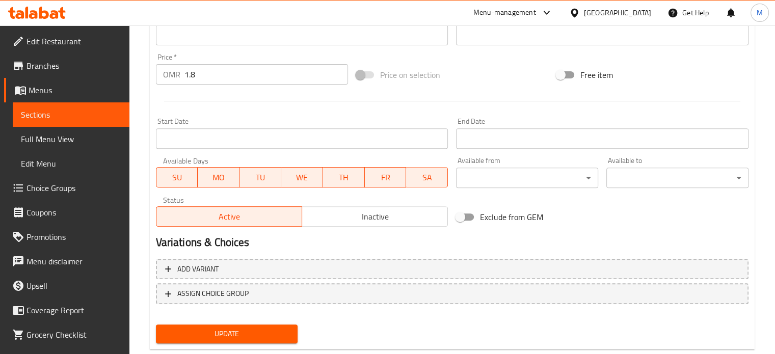
click at [247, 336] on span "Update" at bounding box center [227, 334] width 126 height 13
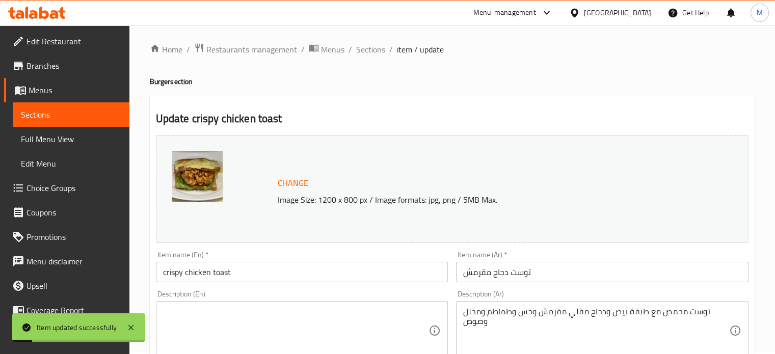
scroll to position [0, 0]
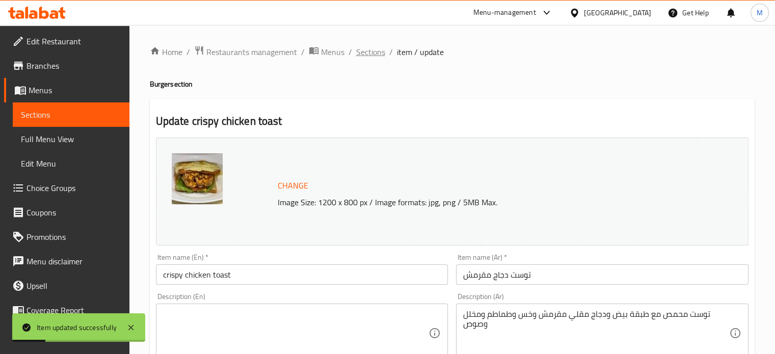
click at [368, 57] on span "Sections" at bounding box center [370, 52] width 29 height 12
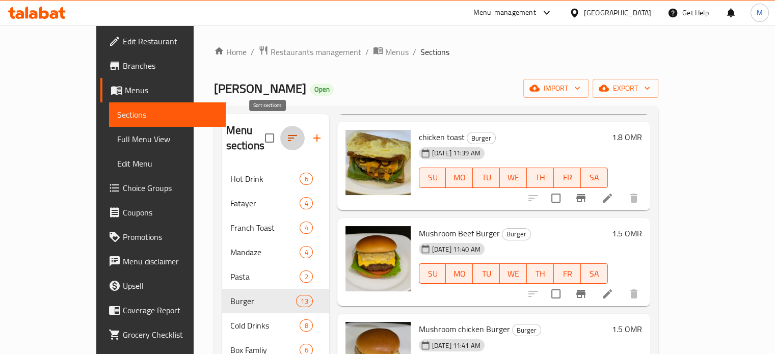
click at [287, 134] on icon "button" at bounding box center [293, 138] width 12 height 12
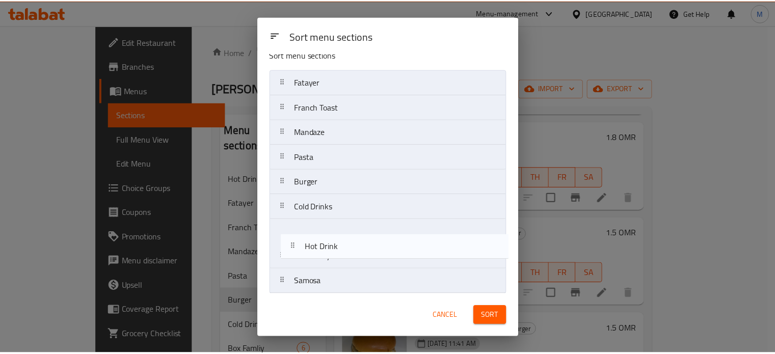
scroll to position [16, 0]
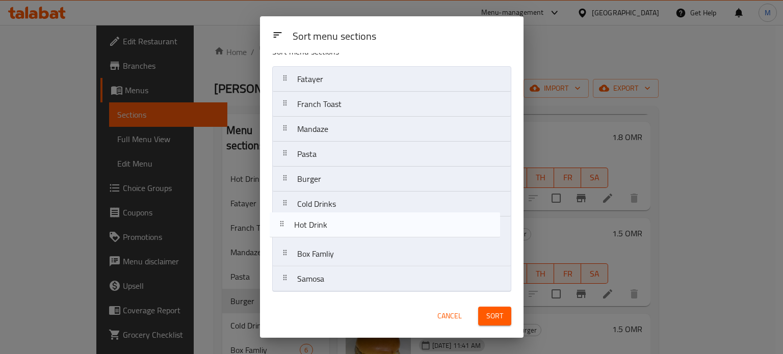
drag, startPoint x: 323, startPoint y: 97, endPoint x: 320, endPoint y: 232, distance: 135.1
click at [320, 232] on nav "Hot Drink Fatayer Franch Toast Mandaze Pasta Burger Cold Drinks Box Famliy Samo…" at bounding box center [391, 179] width 239 height 226
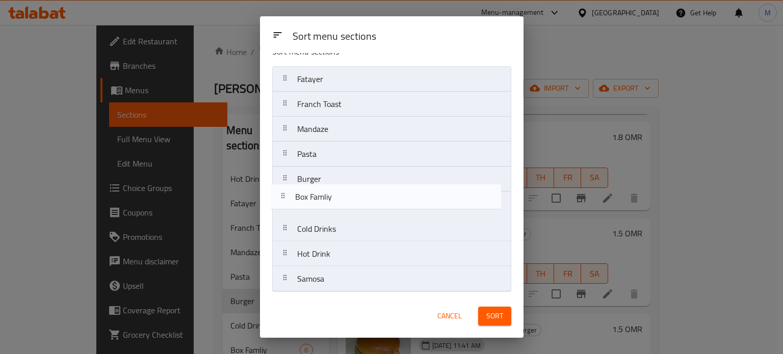
drag, startPoint x: 331, startPoint y: 258, endPoint x: 329, endPoint y: 195, distance: 63.2
click at [329, 195] on nav "Fatayer Franch Toast Mandaze Pasta Burger Cold Drinks Hot Drink Box Famliy Samo…" at bounding box center [391, 179] width 239 height 226
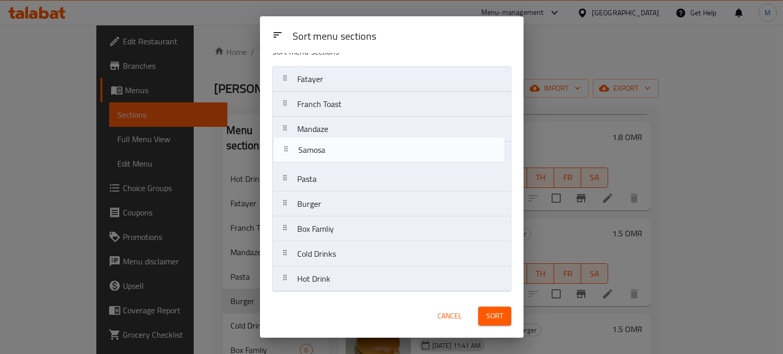
drag, startPoint x: 325, startPoint y: 286, endPoint x: 320, endPoint y: 163, distance: 123.0
click at [326, 155] on nav "Fatayer Franch Toast Mandaze Pasta Burger Box Famliy Cold Drinks Hot Drink Samo…" at bounding box center [391, 179] width 239 height 226
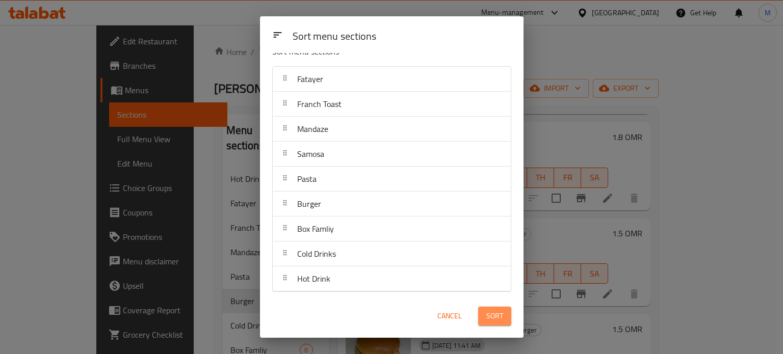
click at [489, 322] on span "Sort" at bounding box center [494, 316] width 17 height 13
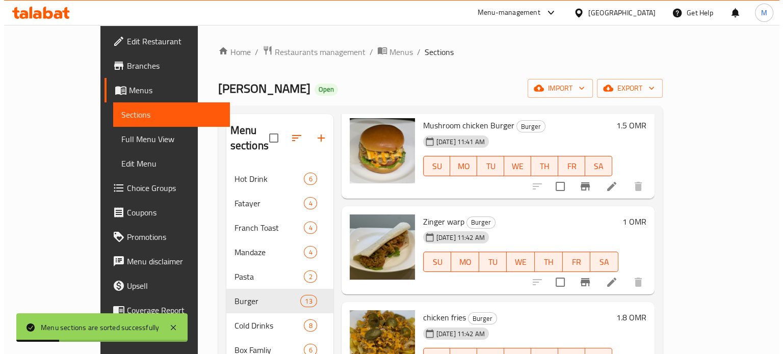
scroll to position [921, 0]
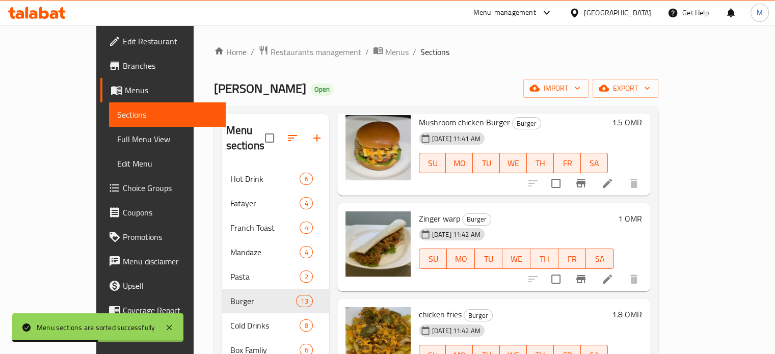
click at [125, 93] on span "Menus" at bounding box center [171, 90] width 93 height 12
